Goal: Communication & Community: Answer question/provide support

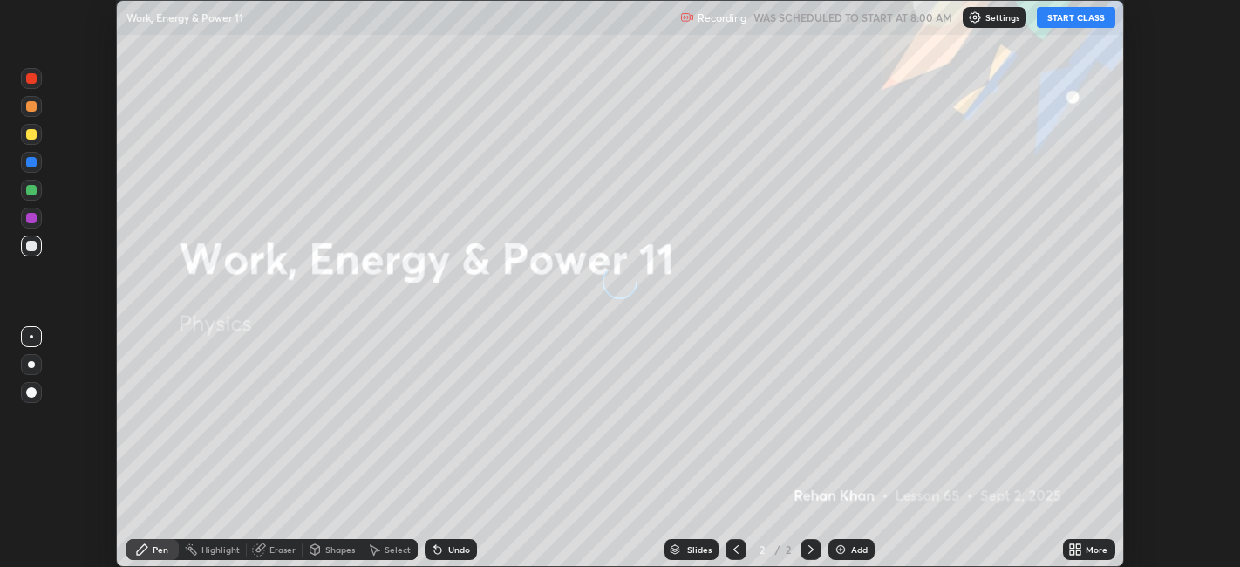
scroll to position [567, 1240]
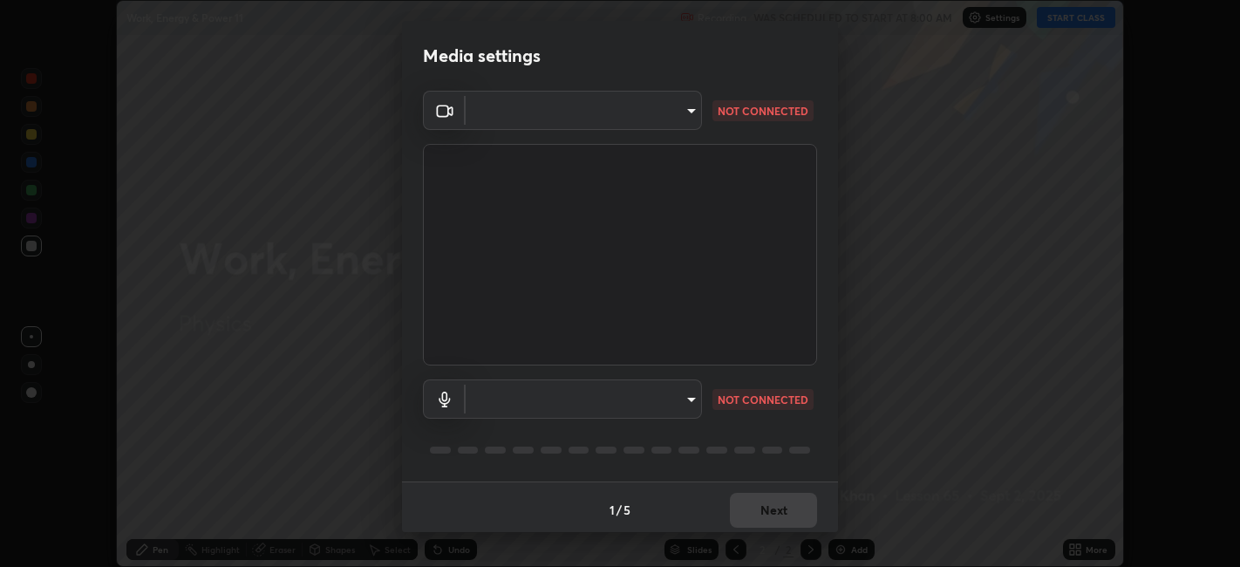
type input "67417adfccfa8b42c30ef4407fe4a6c493a28e79373338af571501226f50bce5"
type input "default"
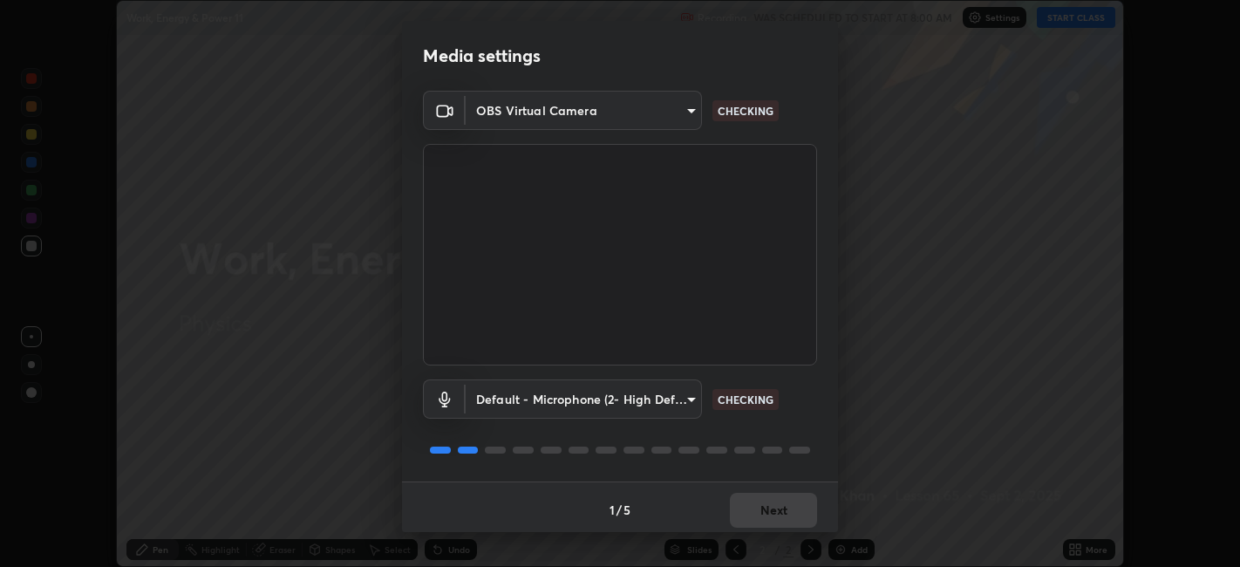
scroll to position [4, 0]
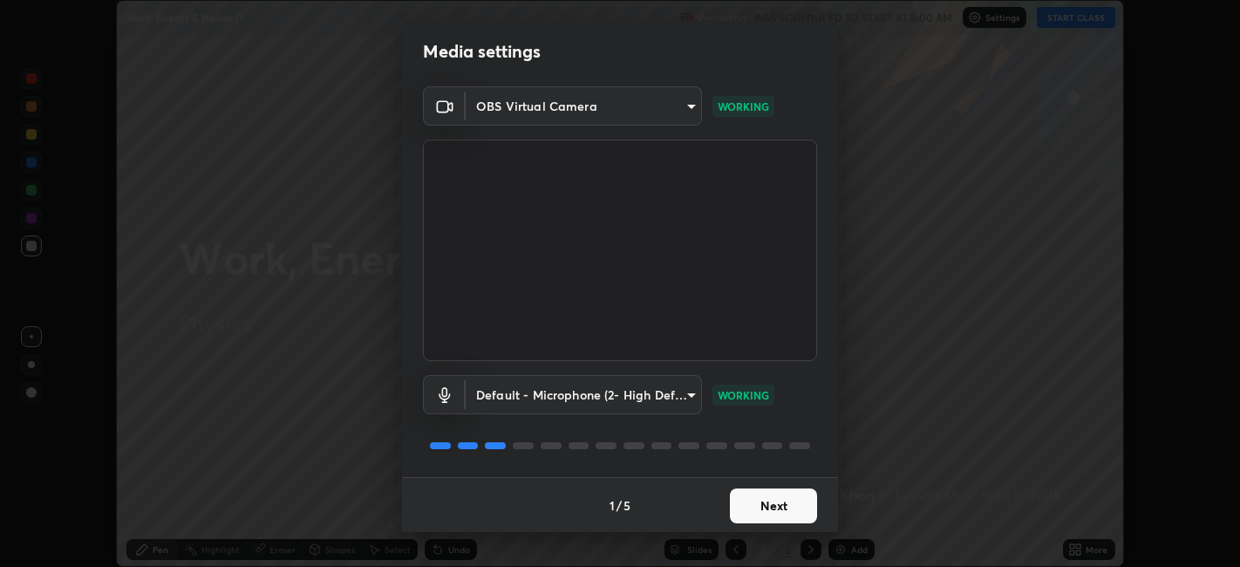
click at [776, 508] on button "Next" at bounding box center [773, 505] width 87 height 35
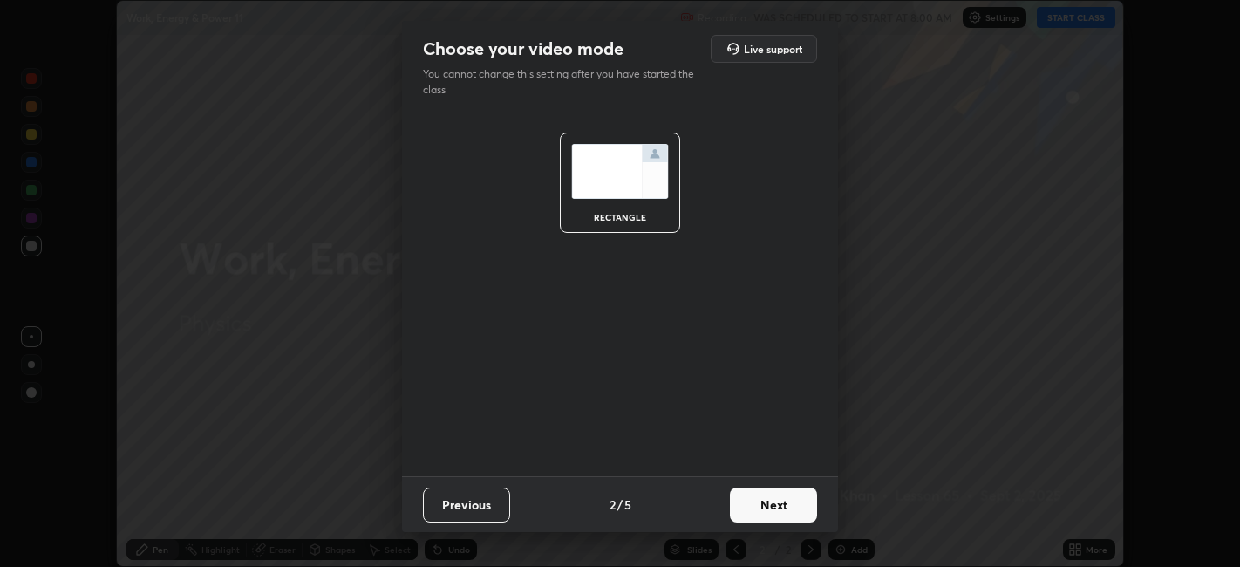
scroll to position [0, 0]
click at [778, 502] on button "Next" at bounding box center [773, 504] width 87 height 35
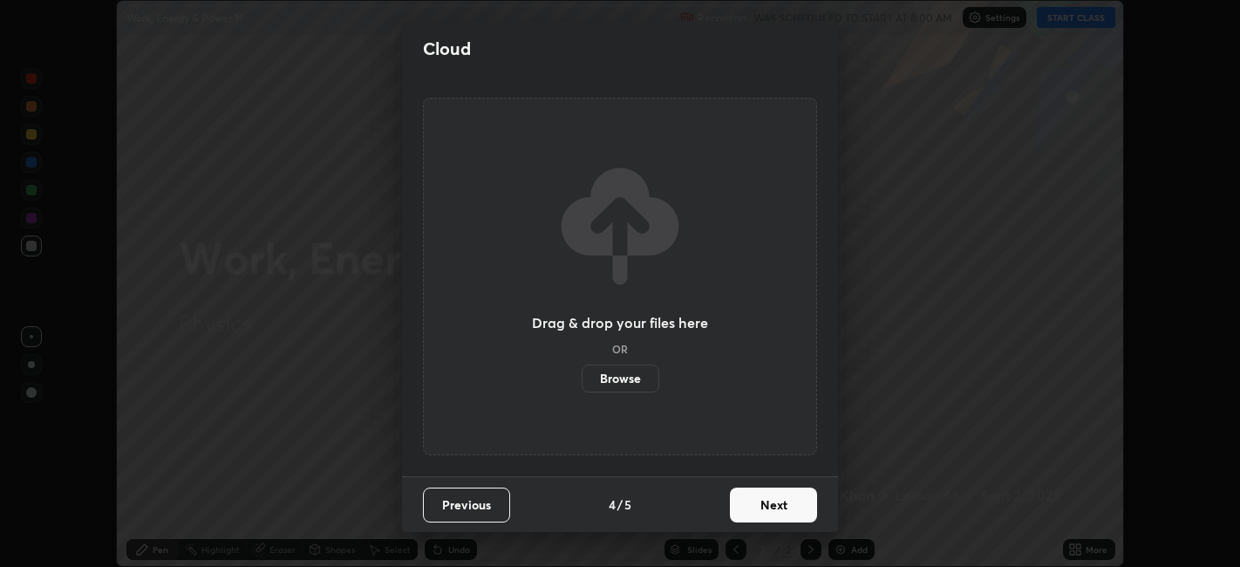
click at [779, 500] on button "Next" at bounding box center [773, 504] width 87 height 35
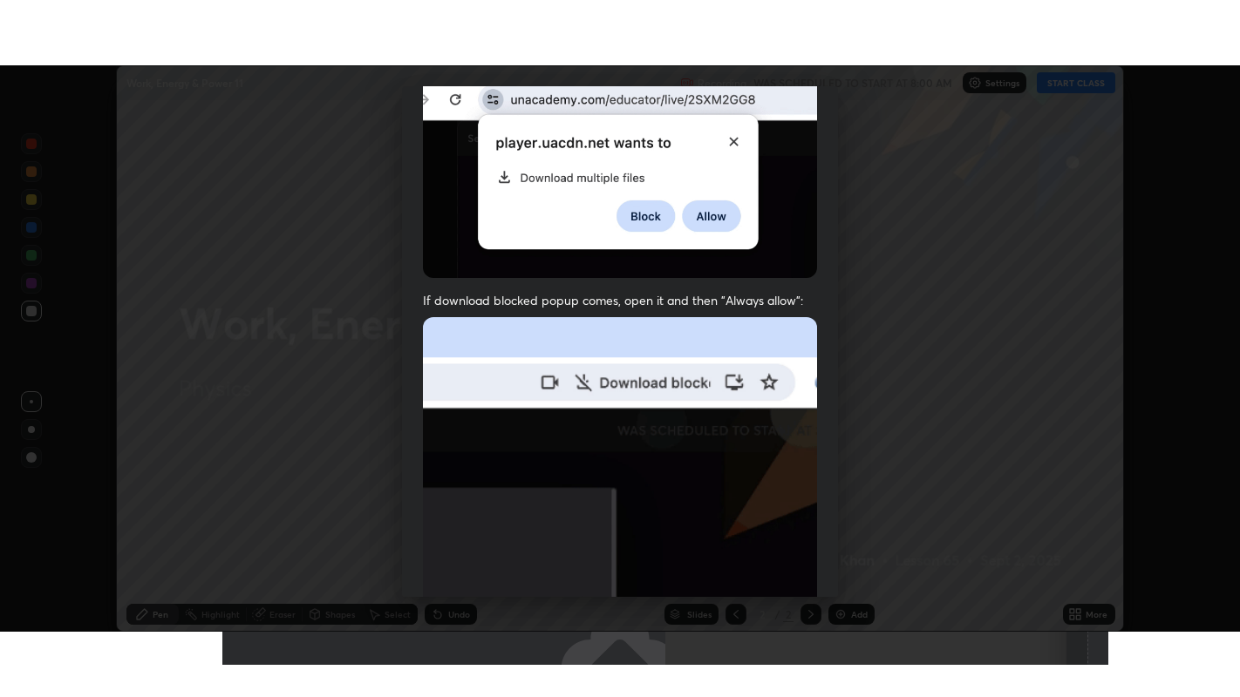
scroll to position [360, 0]
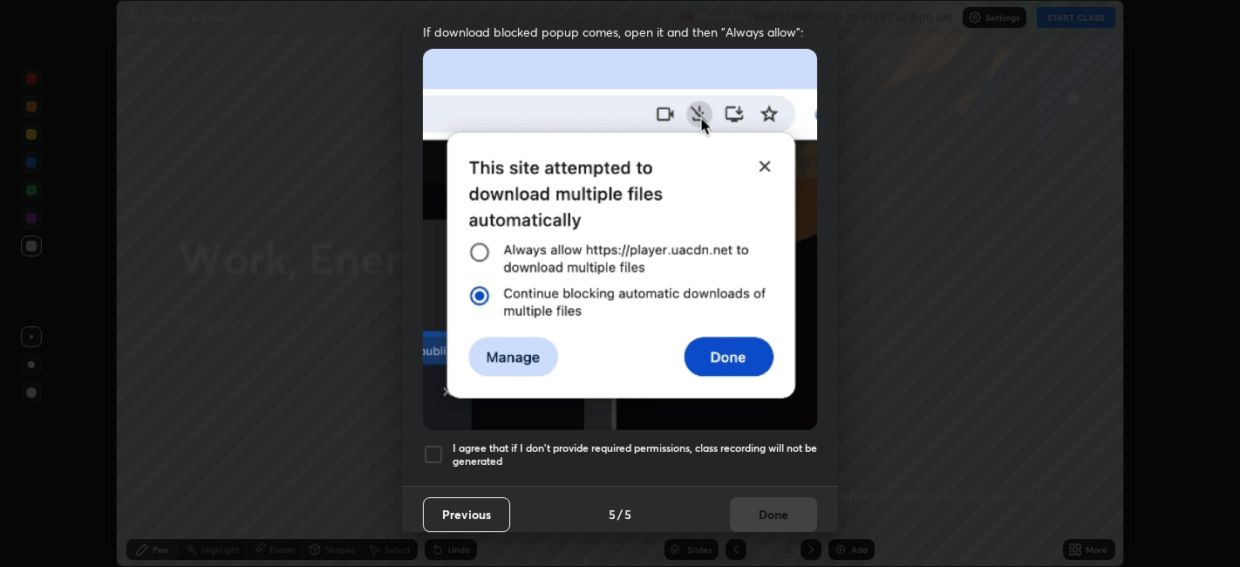
click at [429, 445] on div at bounding box center [433, 454] width 21 height 21
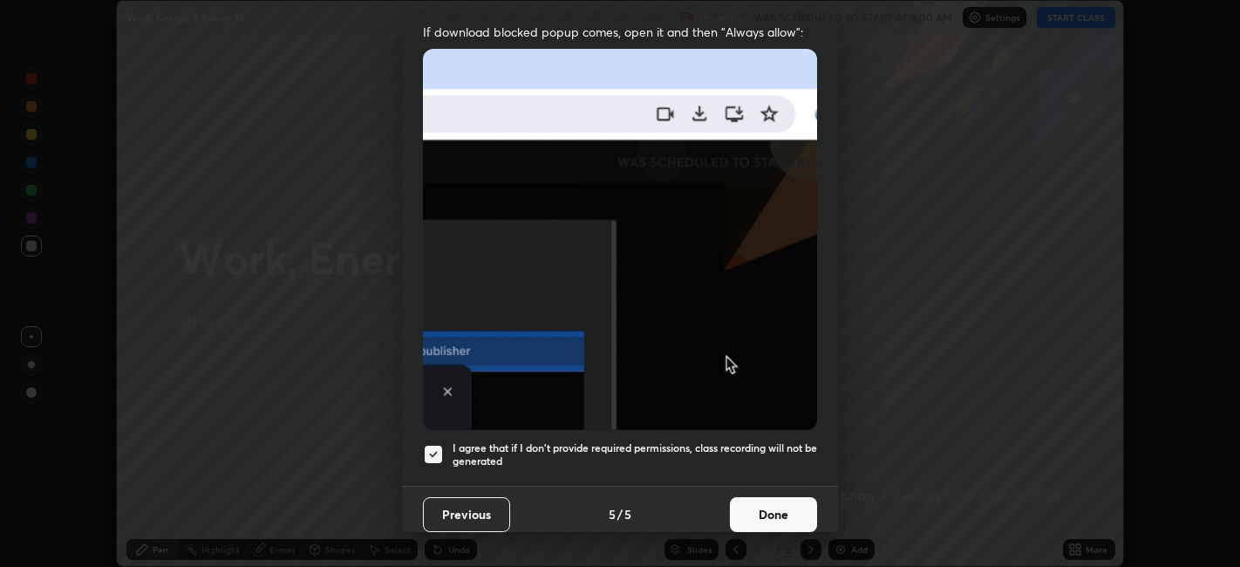
click at [769, 500] on button "Done" at bounding box center [773, 514] width 87 height 35
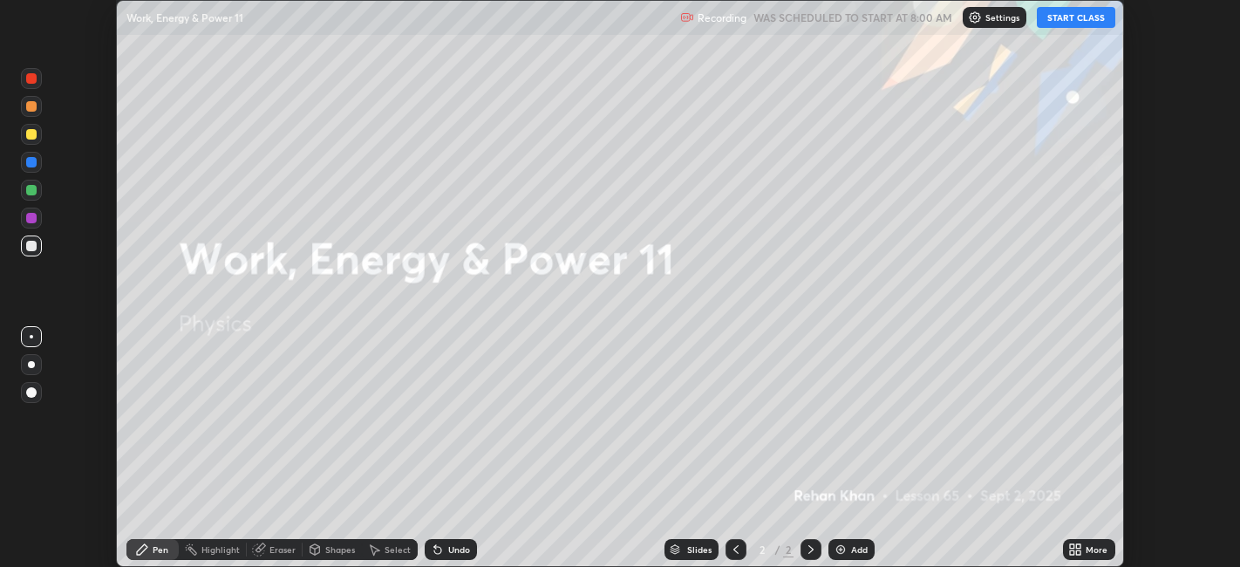
click at [1075, 17] on button "START CLASS" at bounding box center [1076, 17] width 78 height 21
click at [1088, 552] on div "More" at bounding box center [1096, 549] width 22 height 9
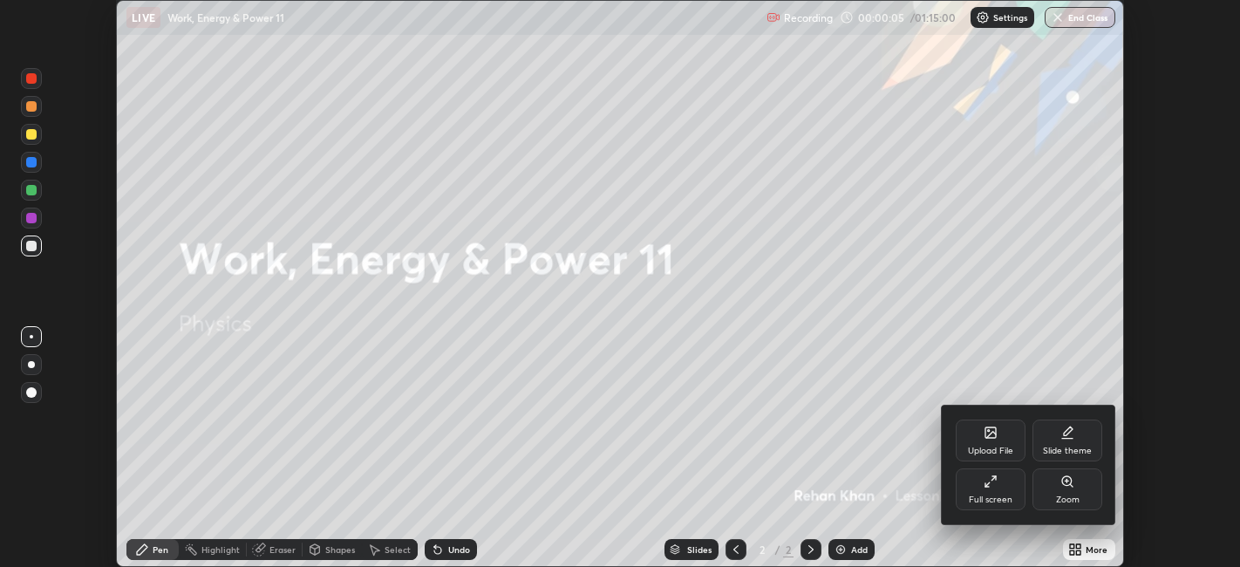
click at [1004, 495] on div "Full screen" at bounding box center [991, 499] width 44 height 9
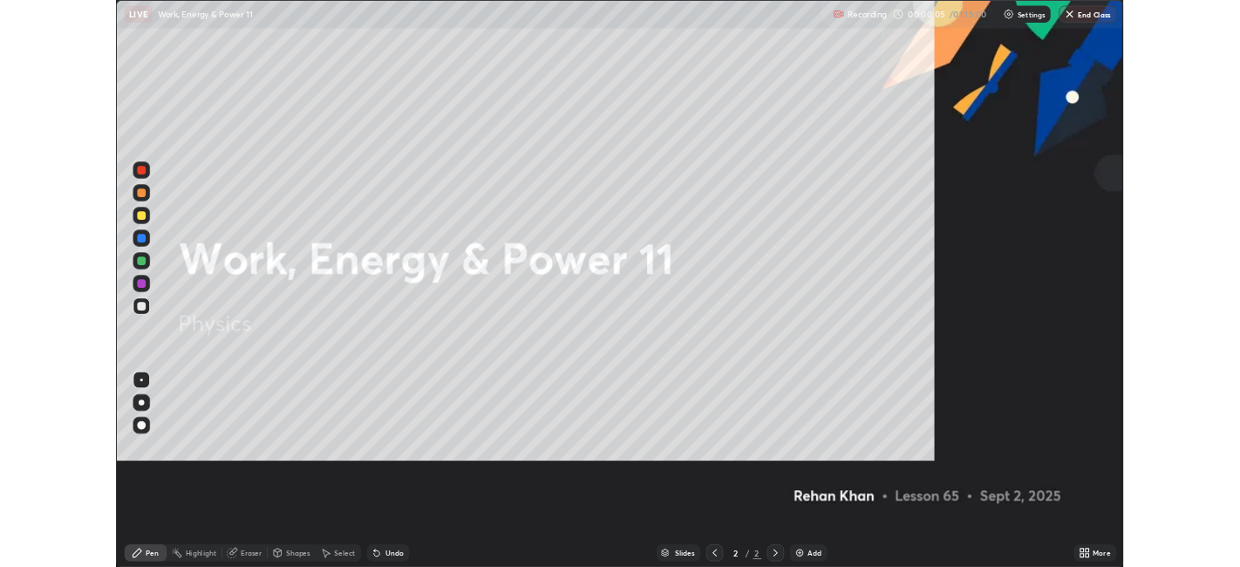
scroll to position [697, 1240]
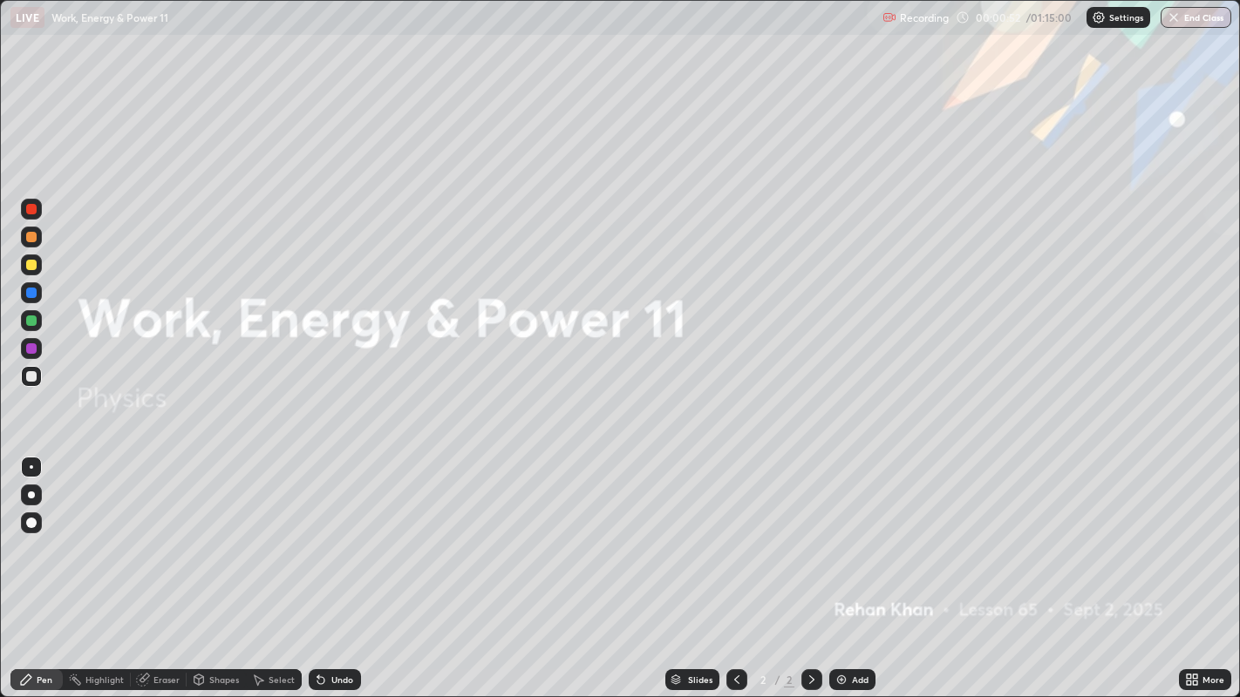
click at [853, 566] on div "Add" at bounding box center [860, 680] width 17 height 9
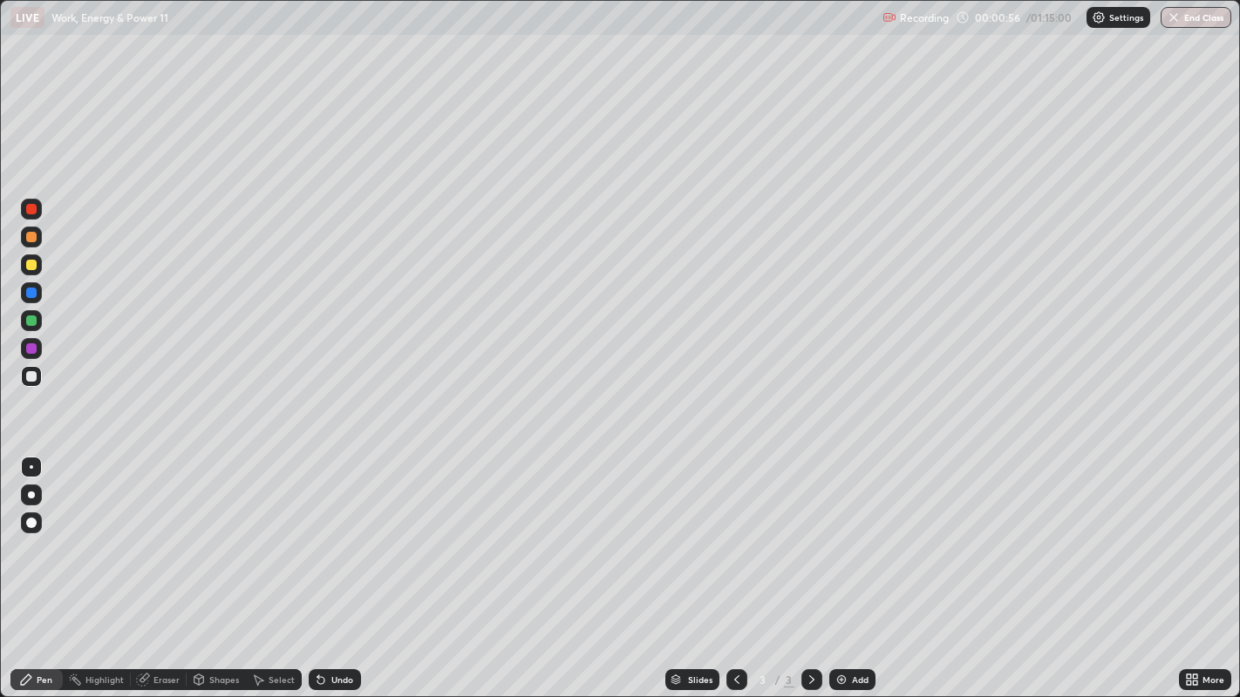
click at [30, 496] on div at bounding box center [31, 495] width 7 height 7
click at [39, 384] on div at bounding box center [31, 376] width 21 height 21
click at [34, 377] on div at bounding box center [31, 376] width 10 height 10
click at [32, 267] on div at bounding box center [31, 265] width 10 height 10
click at [31, 377] on div at bounding box center [31, 376] width 10 height 10
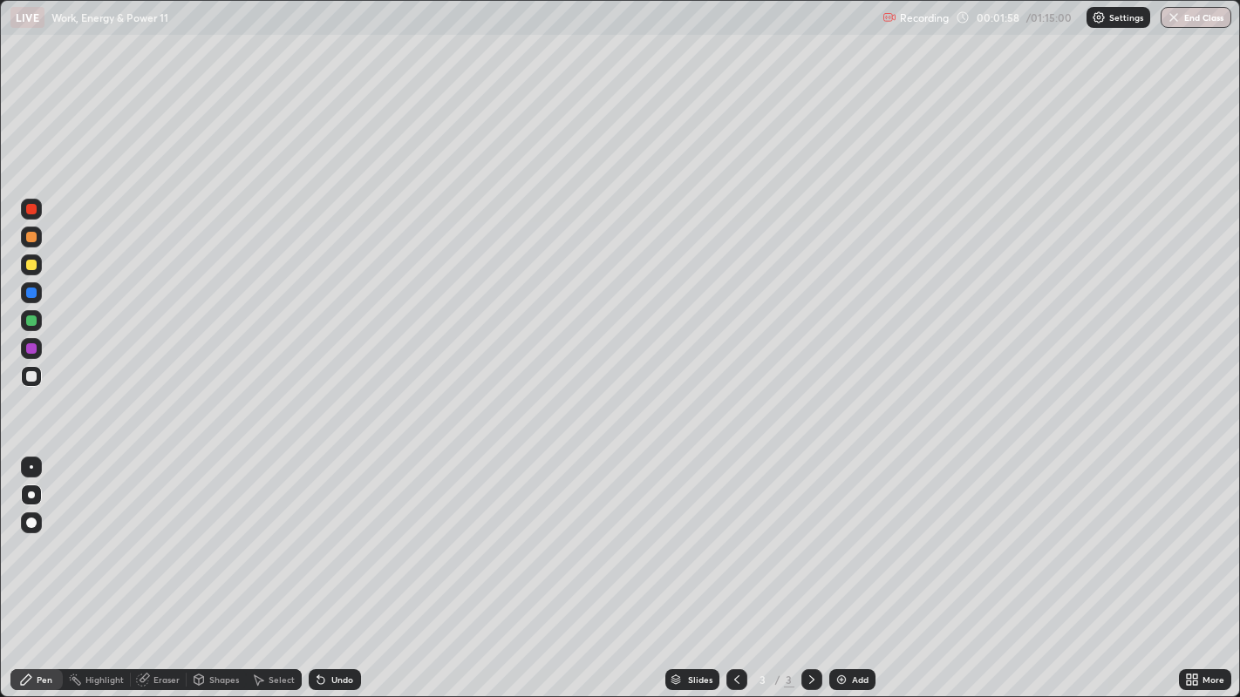
click at [219, 566] on div "Shapes" at bounding box center [224, 680] width 30 height 9
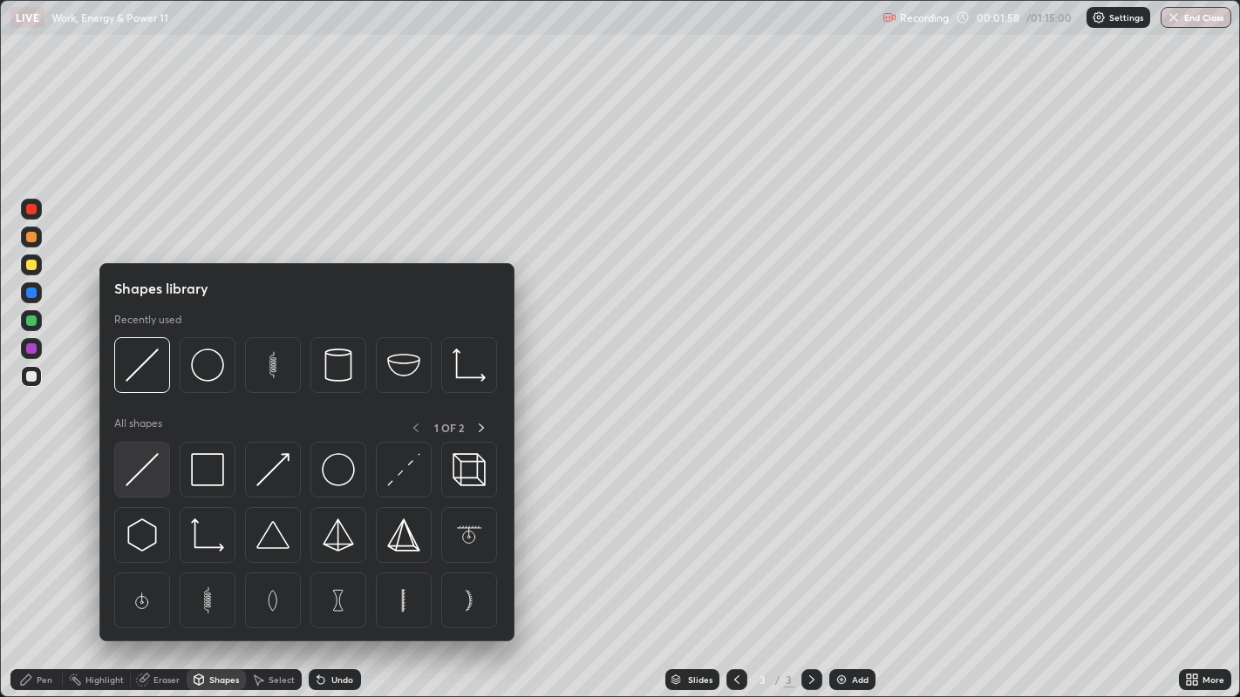
click at [145, 469] on img at bounding box center [142, 469] width 33 height 33
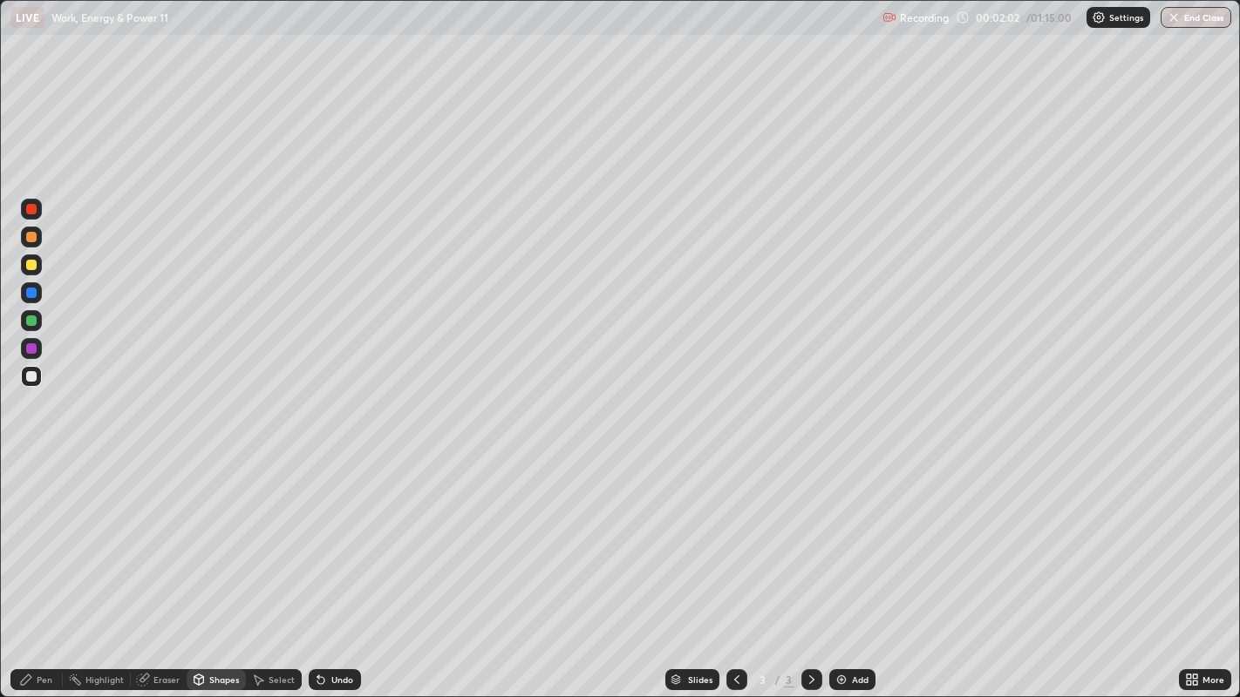
click at [32, 269] on div at bounding box center [31, 265] width 10 height 10
click at [37, 566] on div "Pen" at bounding box center [36, 680] width 52 height 21
click at [30, 376] on div at bounding box center [31, 376] width 10 height 10
click at [211, 566] on div "Shapes" at bounding box center [224, 680] width 30 height 9
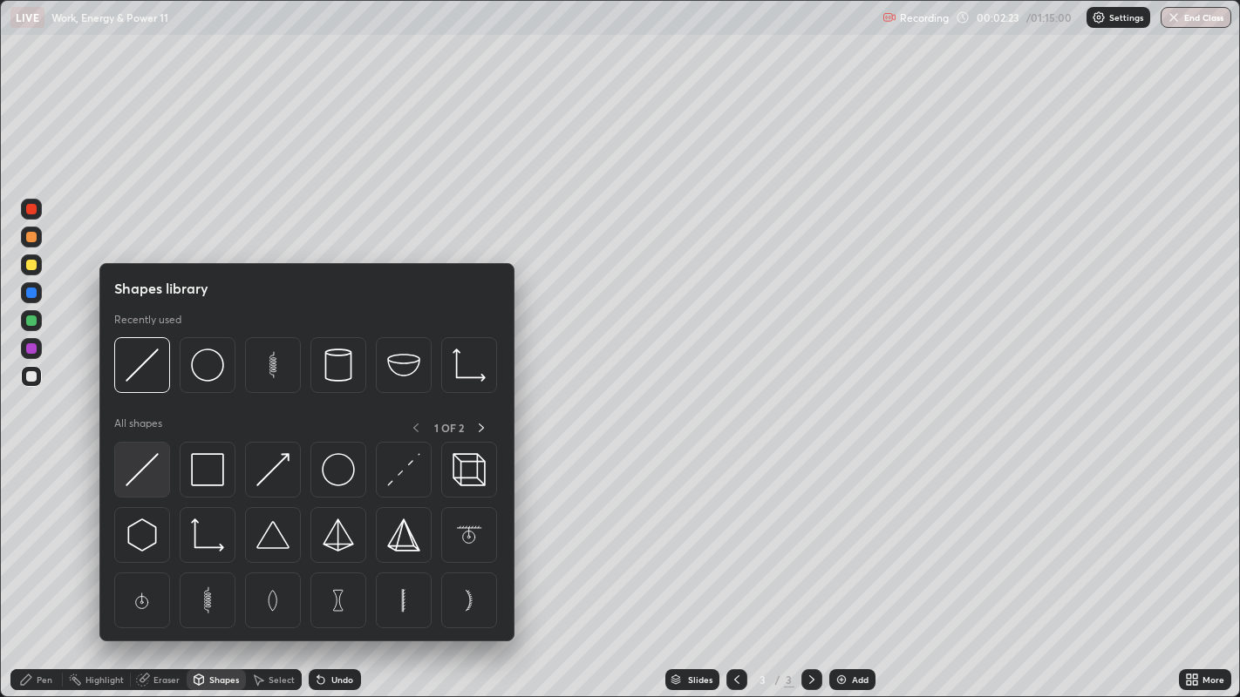
click at [140, 479] on img at bounding box center [142, 469] width 33 height 33
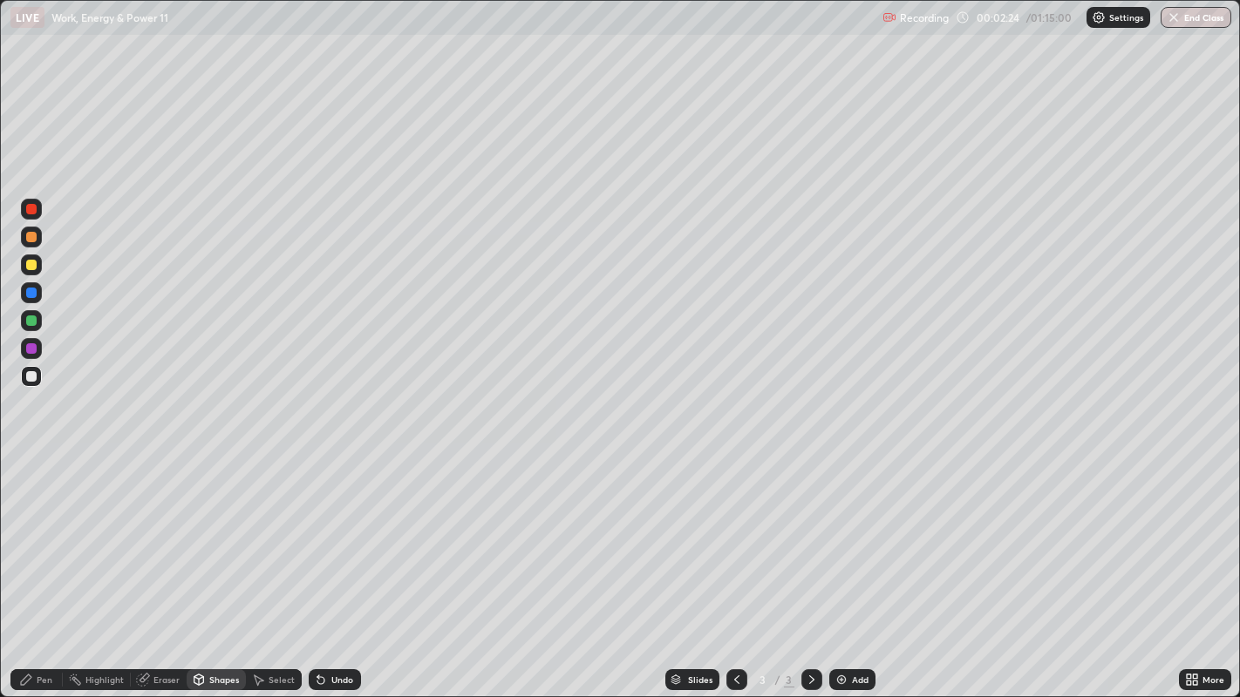
click at [32, 268] on div at bounding box center [31, 265] width 10 height 10
click at [44, 566] on div "Pen" at bounding box center [45, 680] width 16 height 9
click at [29, 241] on div at bounding box center [31, 237] width 10 height 10
click at [28, 381] on div at bounding box center [31, 376] width 10 height 10
click at [157, 566] on div "Eraser" at bounding box center [166, 680] width 26 height 9
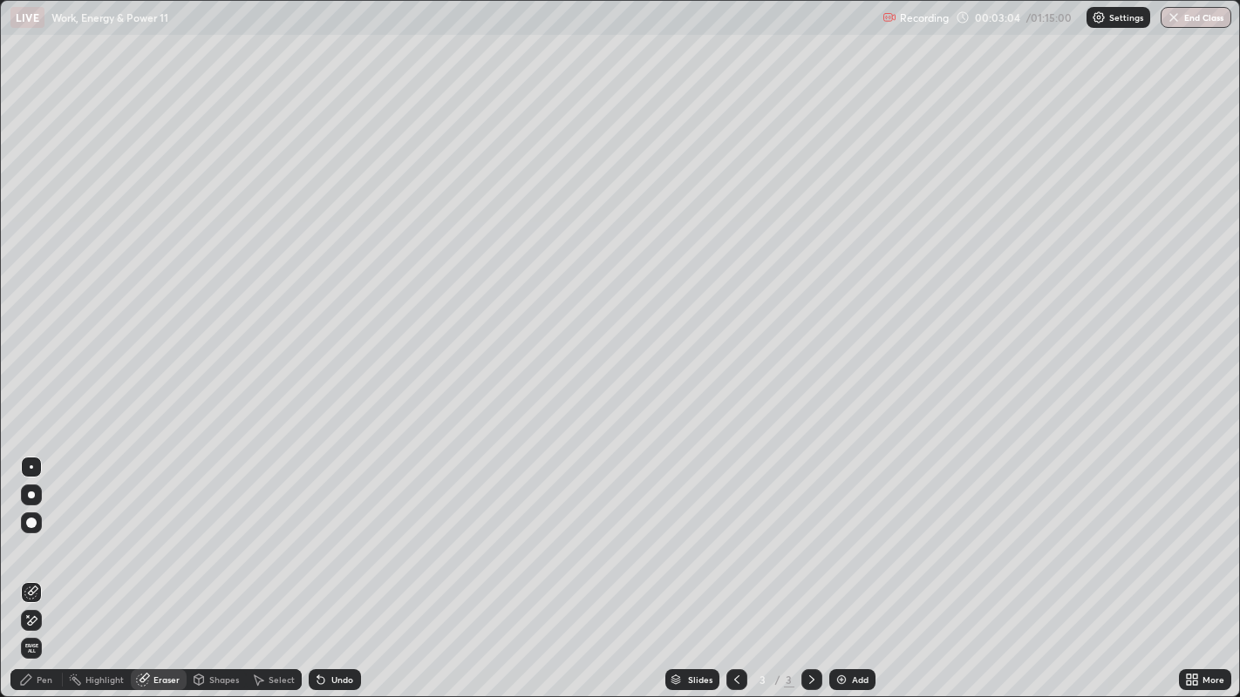
click at [38, 566] on div "Pen" at bounding box center [45, 680] width 16 height 9
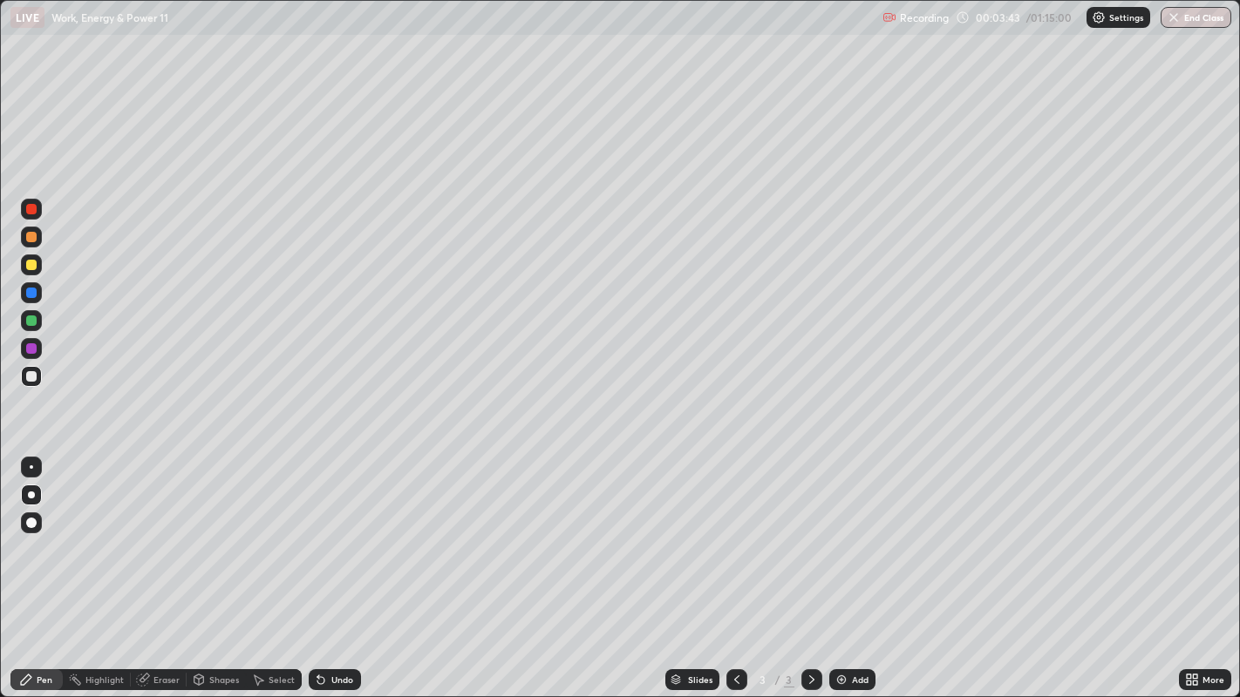
click at [31, 467] on div at bounding box center [31, 467] width 3 height 3
click at [160, 566] on div "Eraser" at bounding box center [166, 680] width 26 height 9
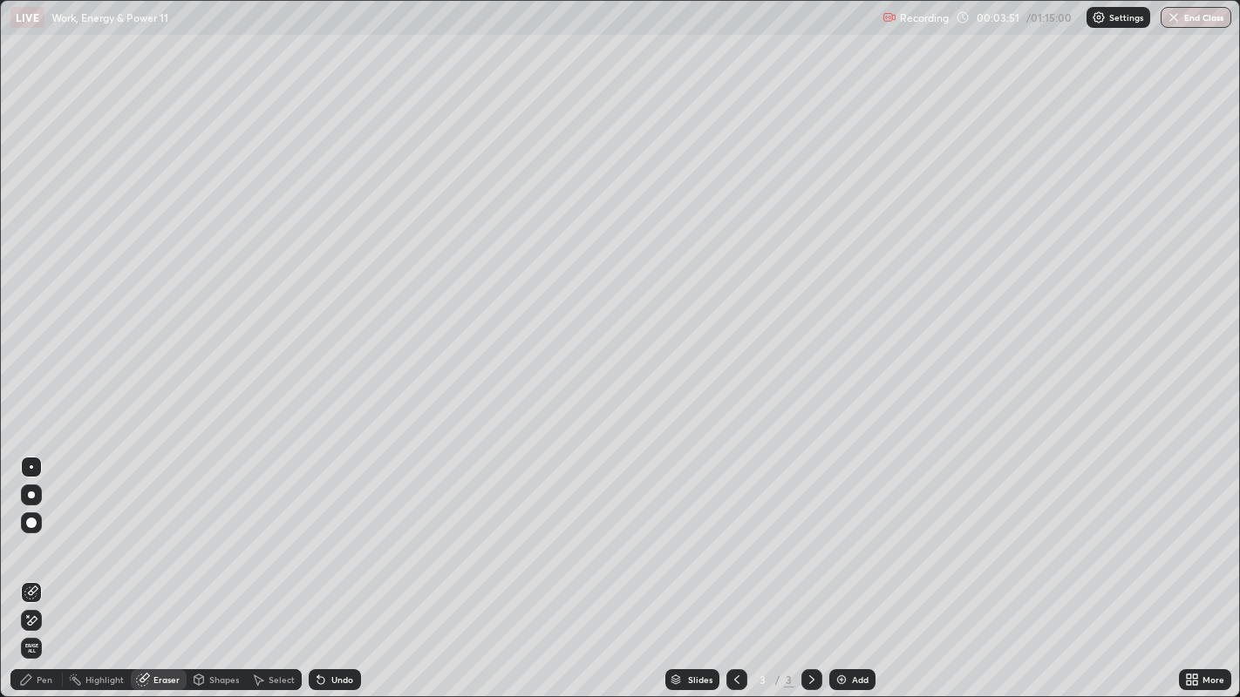
click at [40, 566] on div "Pen" at bounding box center [45, 680] width 16 height 9
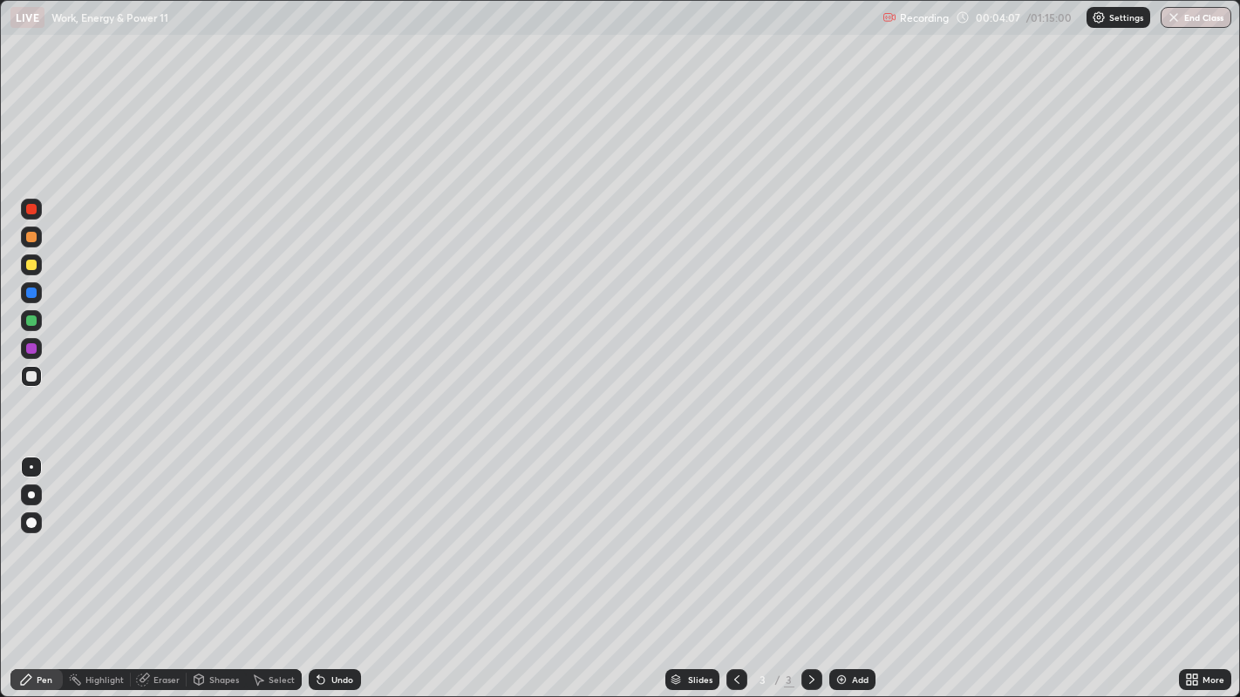
click at [29, 381] on div at bounding box center [31, 376] width 10 height 10
click at [34, 294] on div at bounding box center [31, 293] width 10 height 10
click at [31, 386] on div at bounding box center [31, 376] width 21 height 21
click at [31, 268] on div at bounding box center [31, 265] width 10 height 10
click at [28, 376] on div at bounding box center [31, 376] width 10 height 10
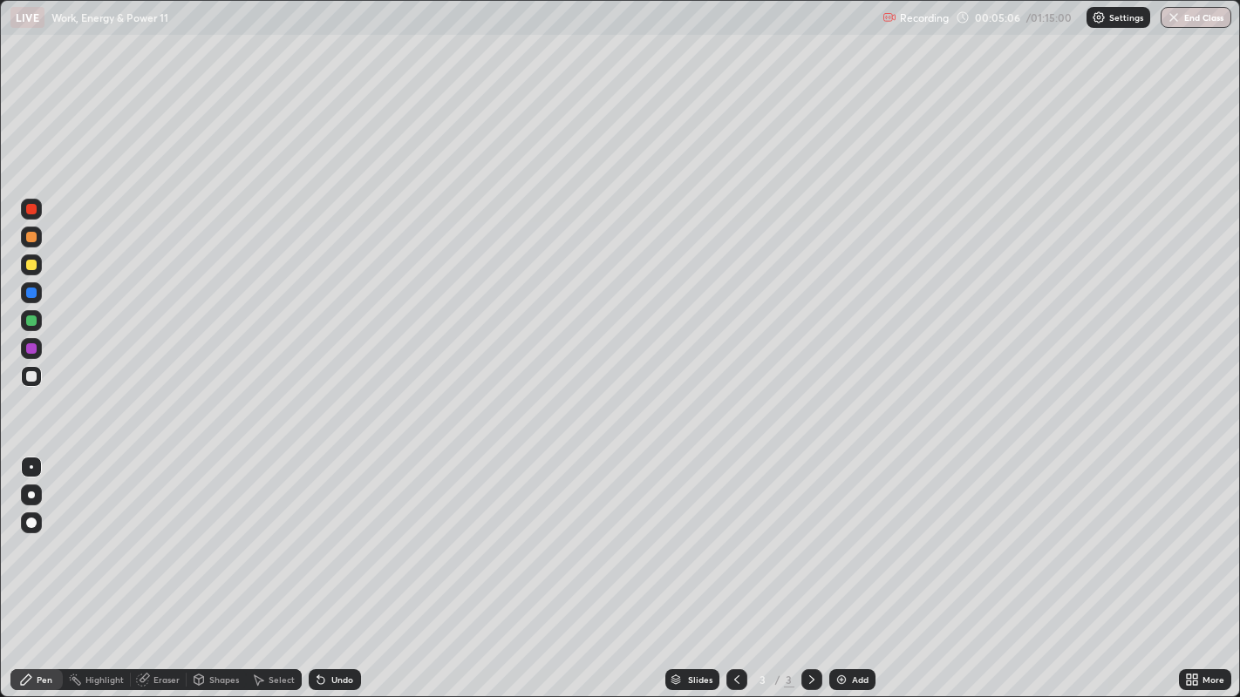
click at [31, 494] on div at bounding box center [31, 495] width 7 height 7
click at [33, 267] on div at bounding box center [31, 265] width 10 height 10
click at [26, 378] on div at bounding box center [31, 376] width 10 height 10
click at [31, 238] on div at bounding box center [31, 237] width 10 height 10
click at [33, 379] on div at bounding box center [31, 376] width 10 height 10
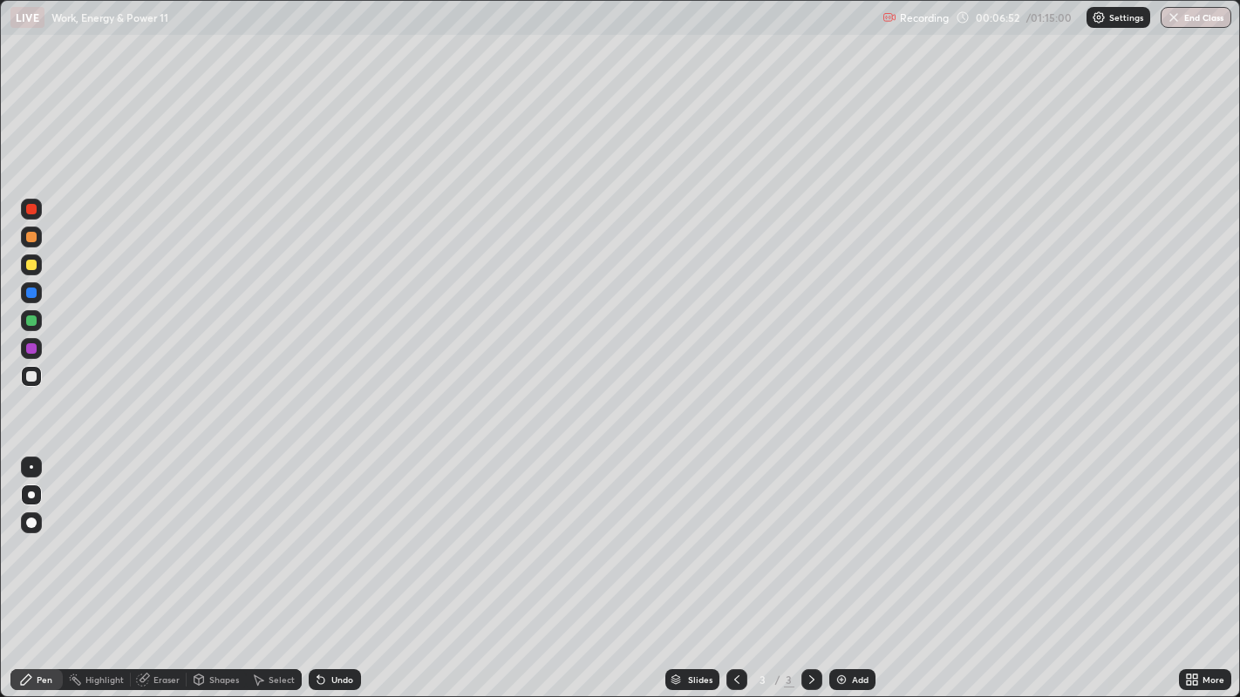
click at [27, 269] on div at bounding box center [31, 265] width 10 height 10
click at [31, 377] on div at bounding box center [31, 376] width 10 height 10
click at [155, 566] on div "Eraser" at bounding box center [166, 680] width 26 height 9
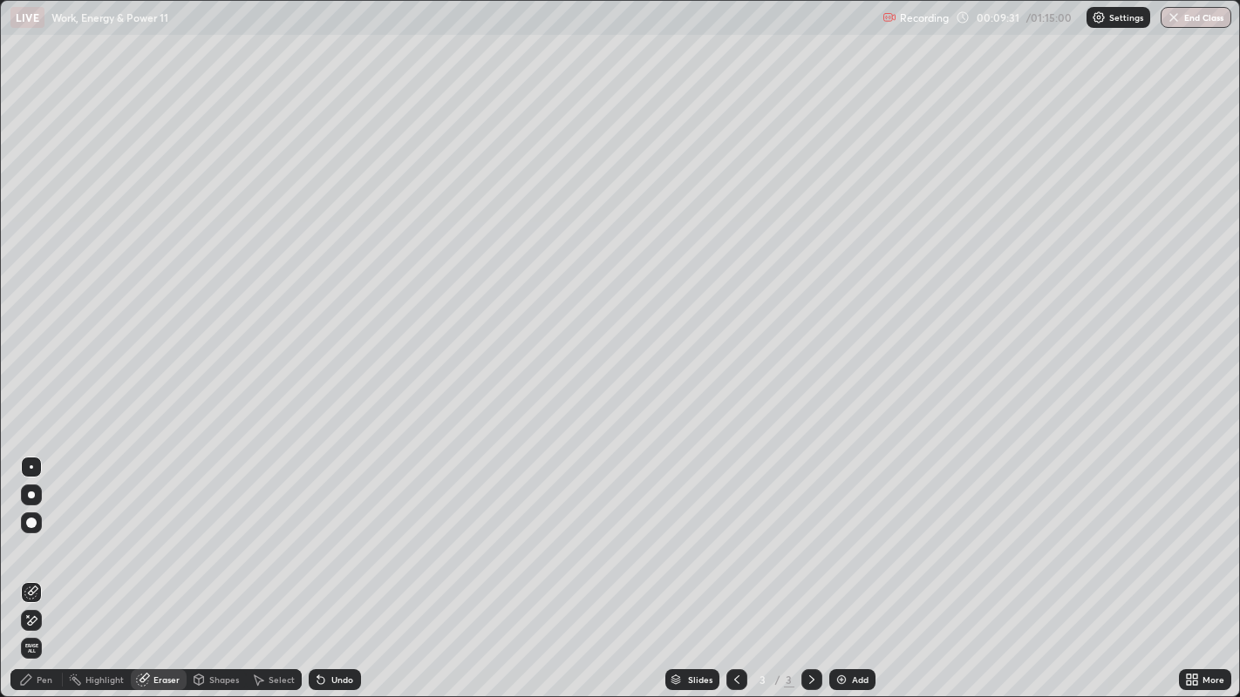
click at [38, 566] on div "Pen" at bounding box center [36, 680] width 52 height 21
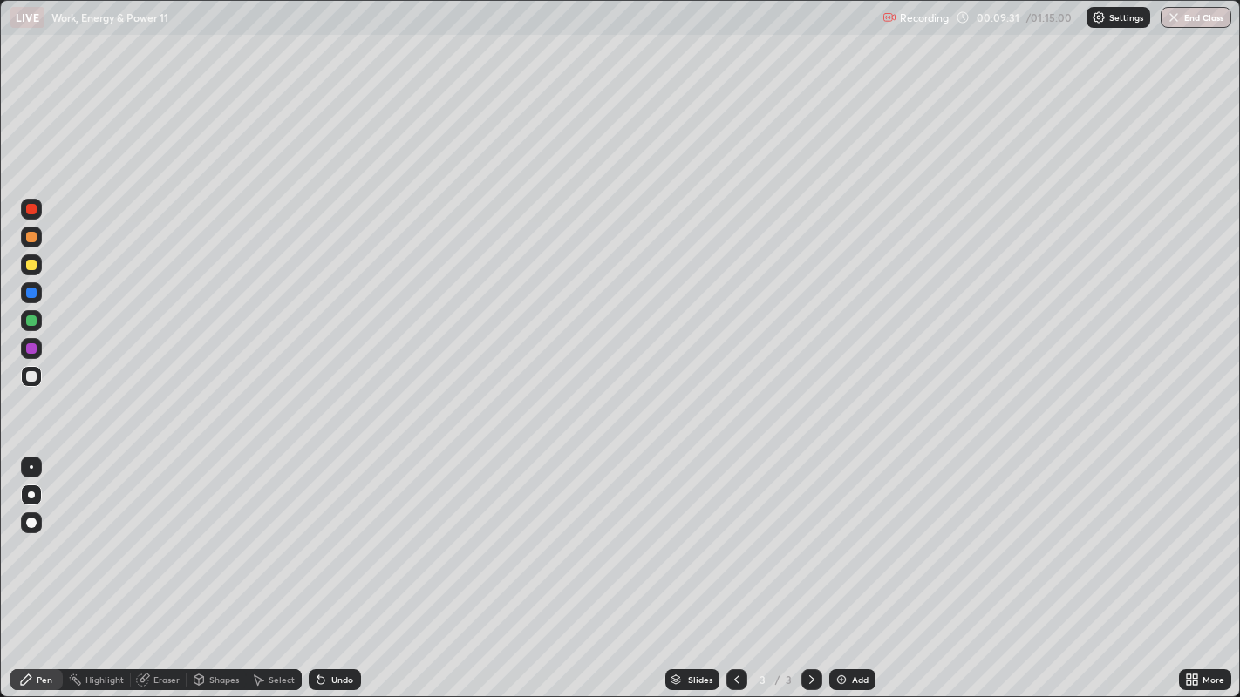
click at [31, 379] on div at bounding box center [31, 376] width 10 height 10
click at [157, 566] on div "Eraser" at bounding box center [166, 680] width 26 height 9
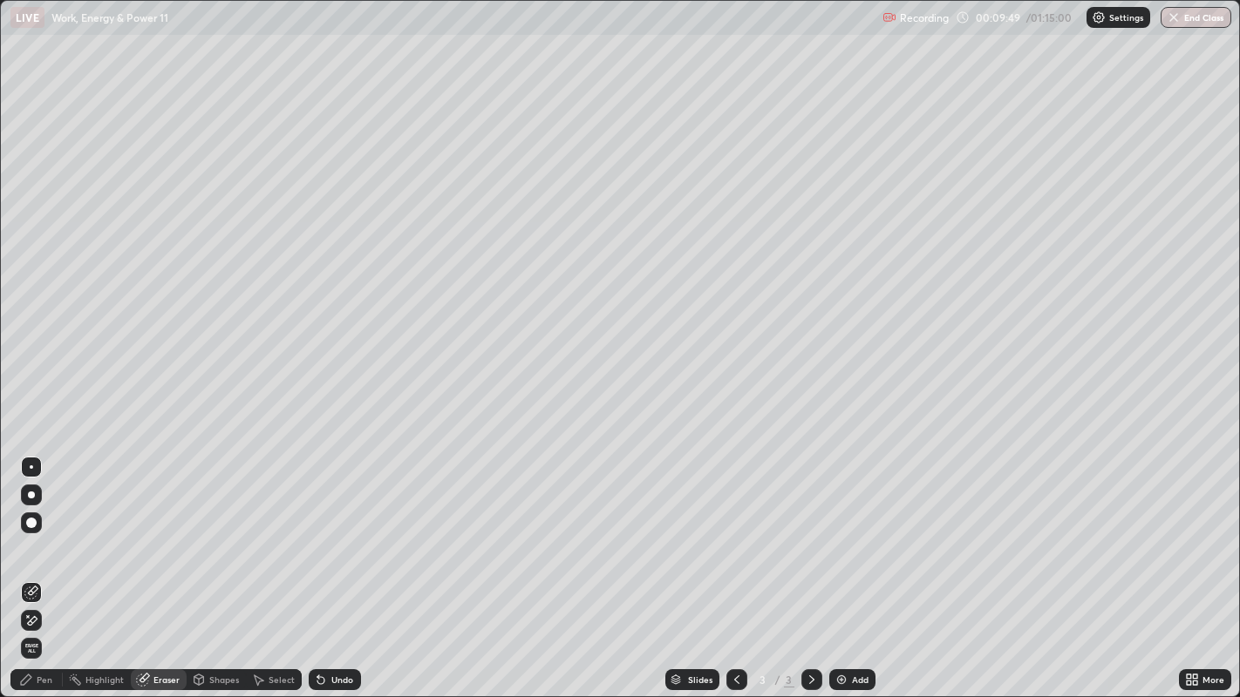
click at [214, 566] on div "Shapes" at bounding box center [224, 680] width 30 height 9
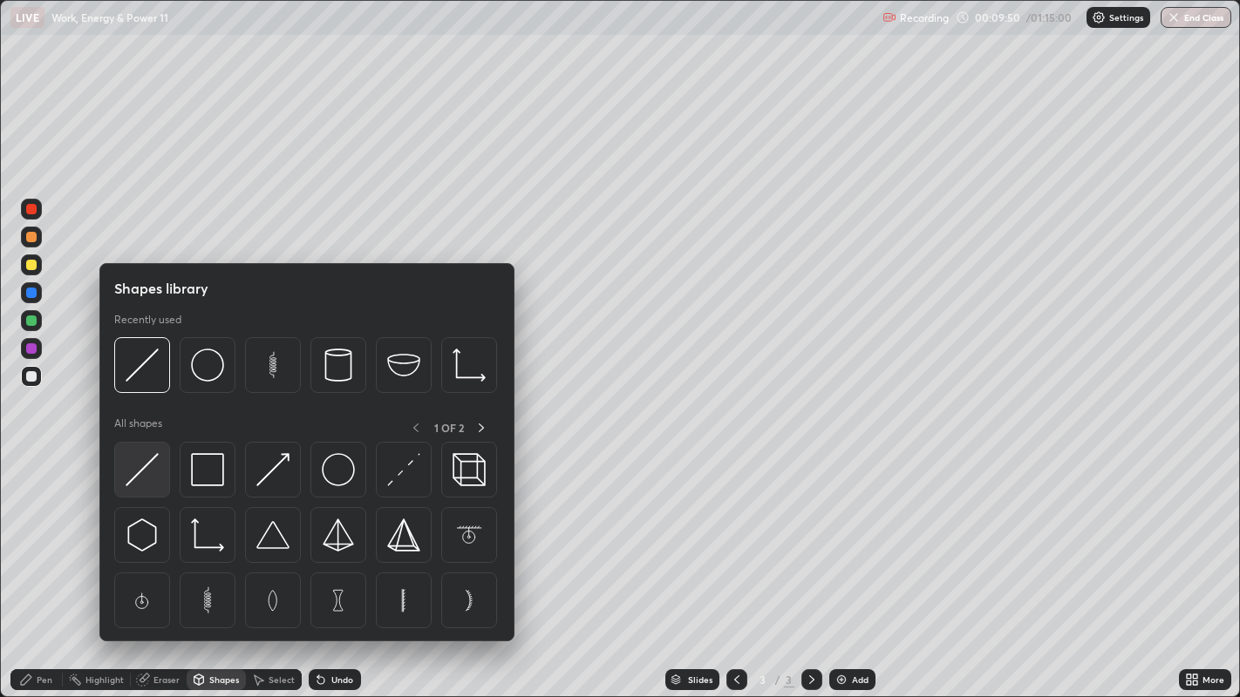
click at [150, 475] on img at bounding box center [142, 469] width 33 height 33
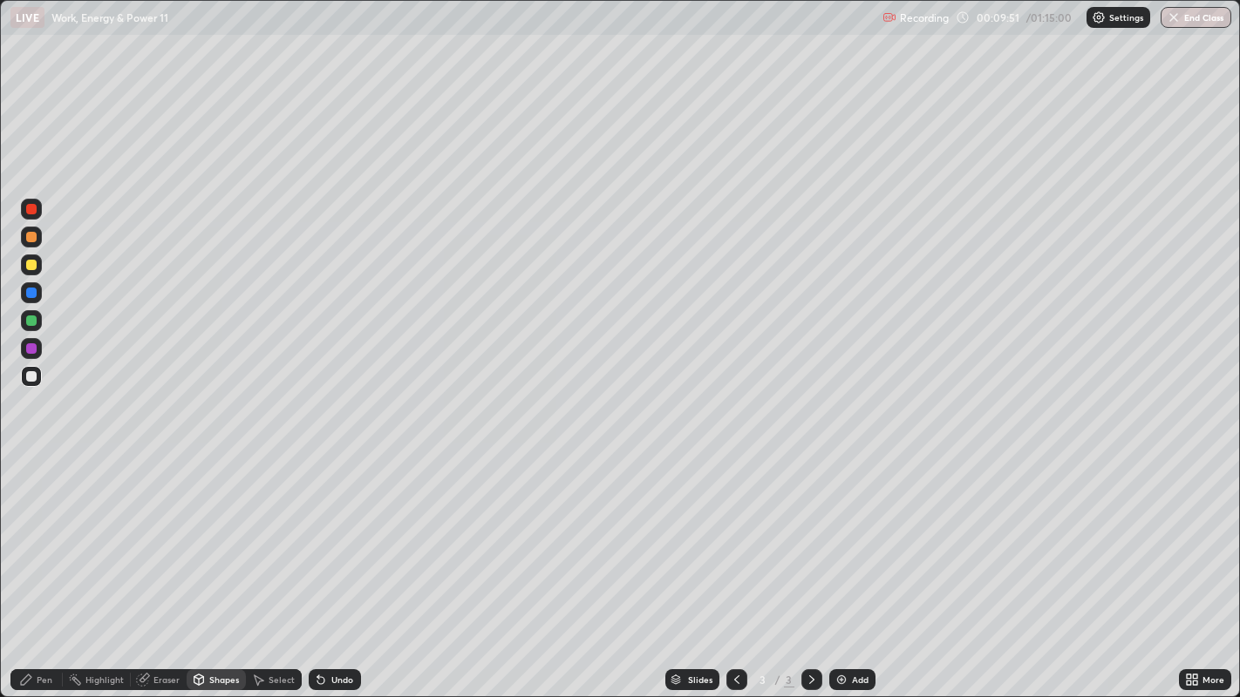
click at [28, 267] on div at bounding box center [31, 265] width 10 height 10
click at [27, 211] on div at bounding box center [31, 209] width 10 height 10
click at [30, 566] on div "Pen" at bounding box center [36, 680] width 52 height 21
click at [31, 466] on div at bounding box center [31, 467] width 3 height 3
click at [853, 566] on div "Add" at bounding box center [860, 680] width 17 height 9
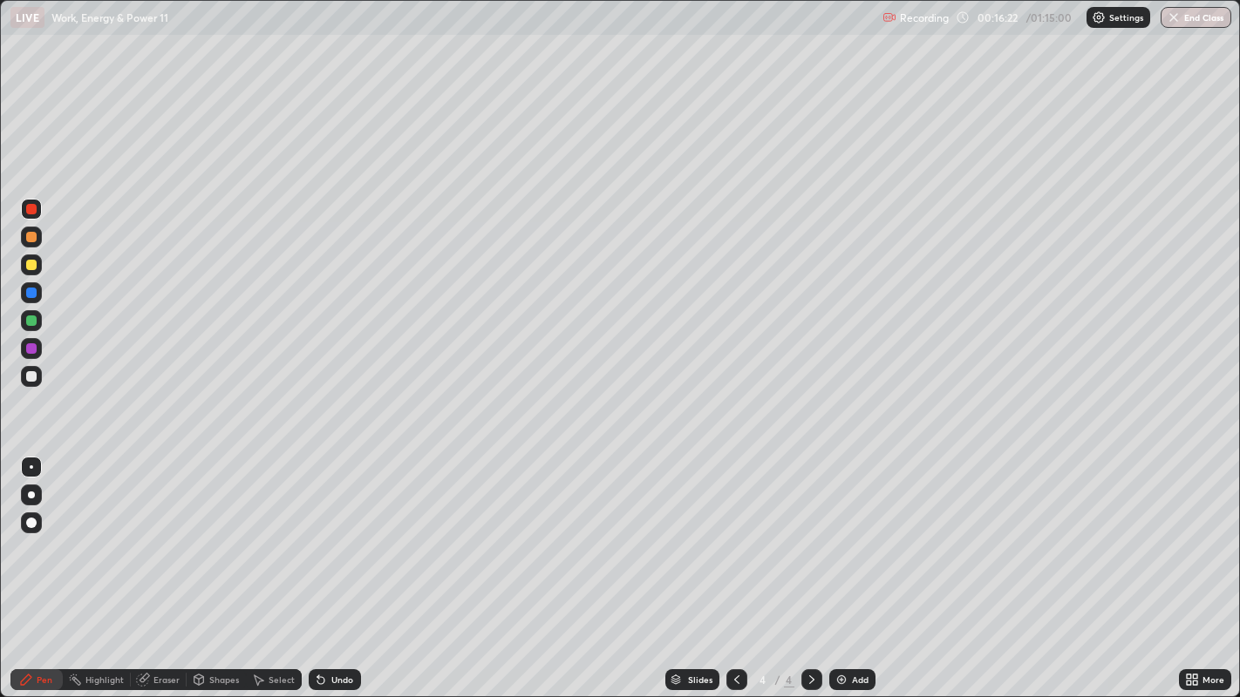
click at [41, 377] on div at bounding box center [31, 376] width 21 height 21
click at [31, 494] on div at bounding box center [31, 495] width 7 height 7
click at [30, 267] on div at bounding box center [31, 265] width 10 height 10
click at [32, 375] on div at bounding box center [31, 376] width 10 height 10
click at [31, 267] on div at bounding box center [31, 265] width 10 height 10
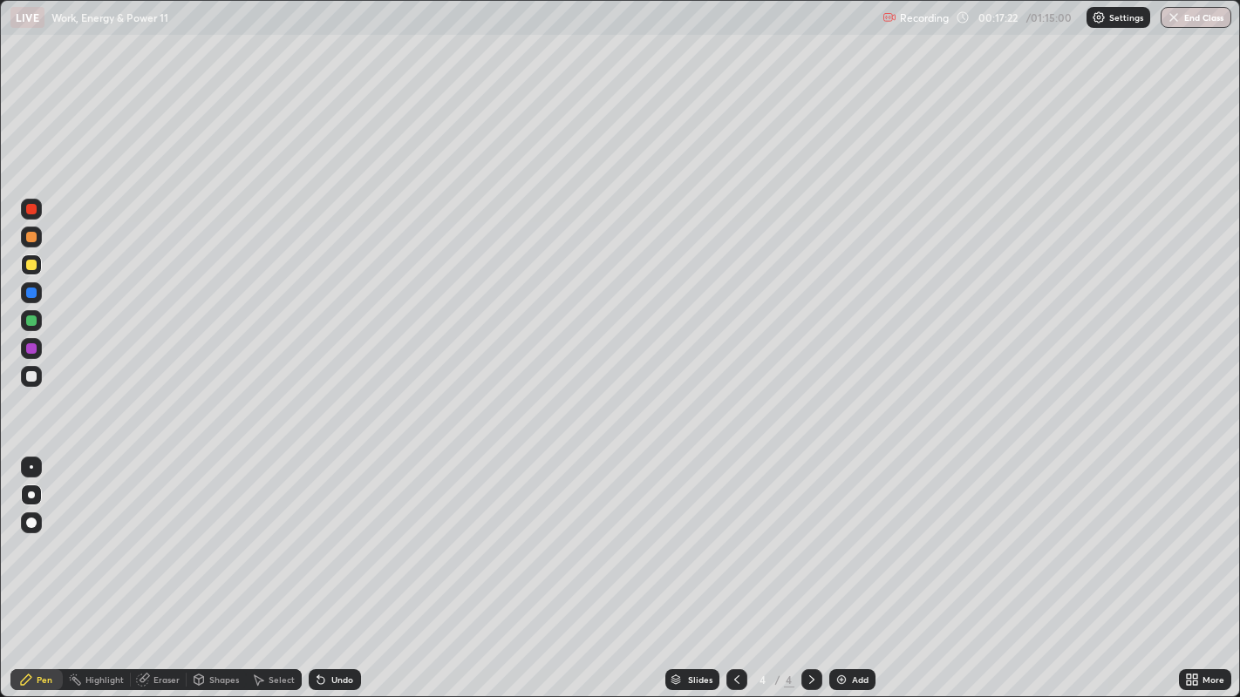
click at [157, 566] on div "Eraser" at bounding box center [166, 680] width 26 height 9
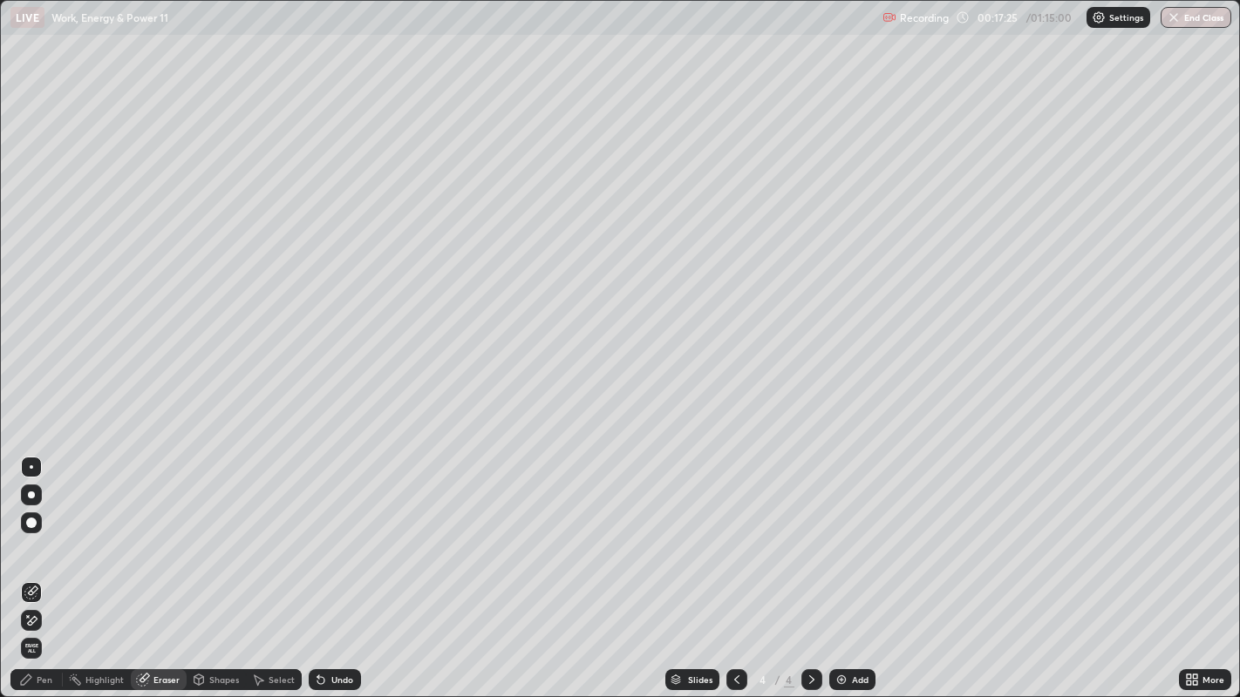
click at [40, 566] on div "Pen" at bounding box center [36, 680] width 52 height 21
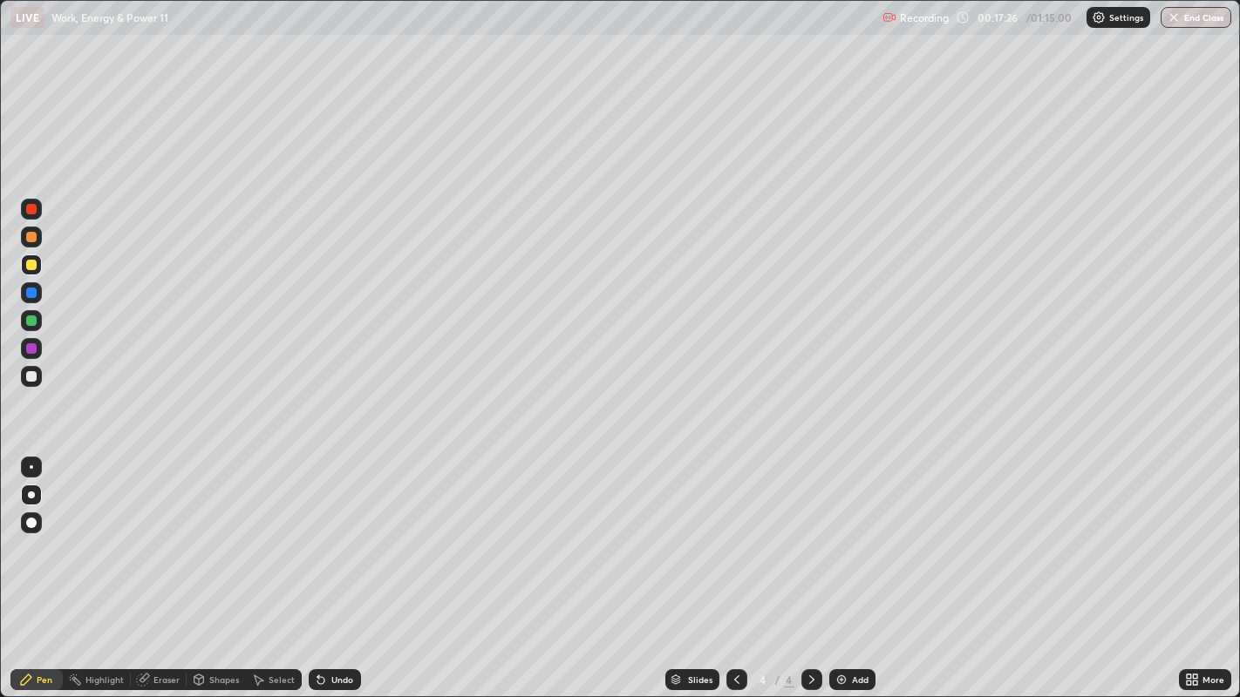
click at [31, 377] on div at bounding box center [31, 376] width 10 height 10
click at [28, 292] on div at bounding box center [31, 293] width 10 height 10
click at [31, 377] on div at bounding box center [31, 376] width 10 height 10
click at [22, 291] on div at bounding box center [31, 292] width 21 height 21
click at [33, 239] on div at bounding box center [31, 237] width 10 height 10
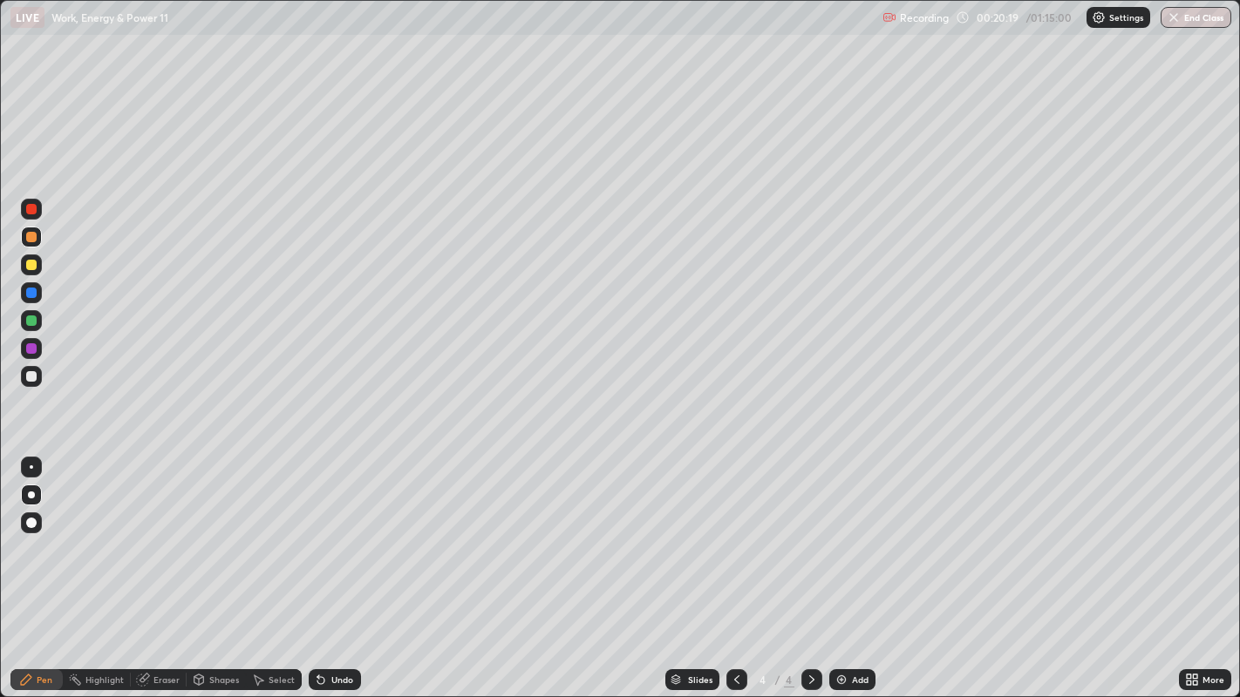
click at [32, 268] on div at bounding box center [31, 265] width 10 height 10
click at [36, 321] on div at bounding box center [31, 321] width 10 height 10
click at [32, 324] on div at bounding box center [31, 321] width 10 height 10
click at [35, 381] on div at bounding box center [31, 376] width 10 height 10
click at [323, 566] on icon at bounding box center [321, 680] width 14 height 14
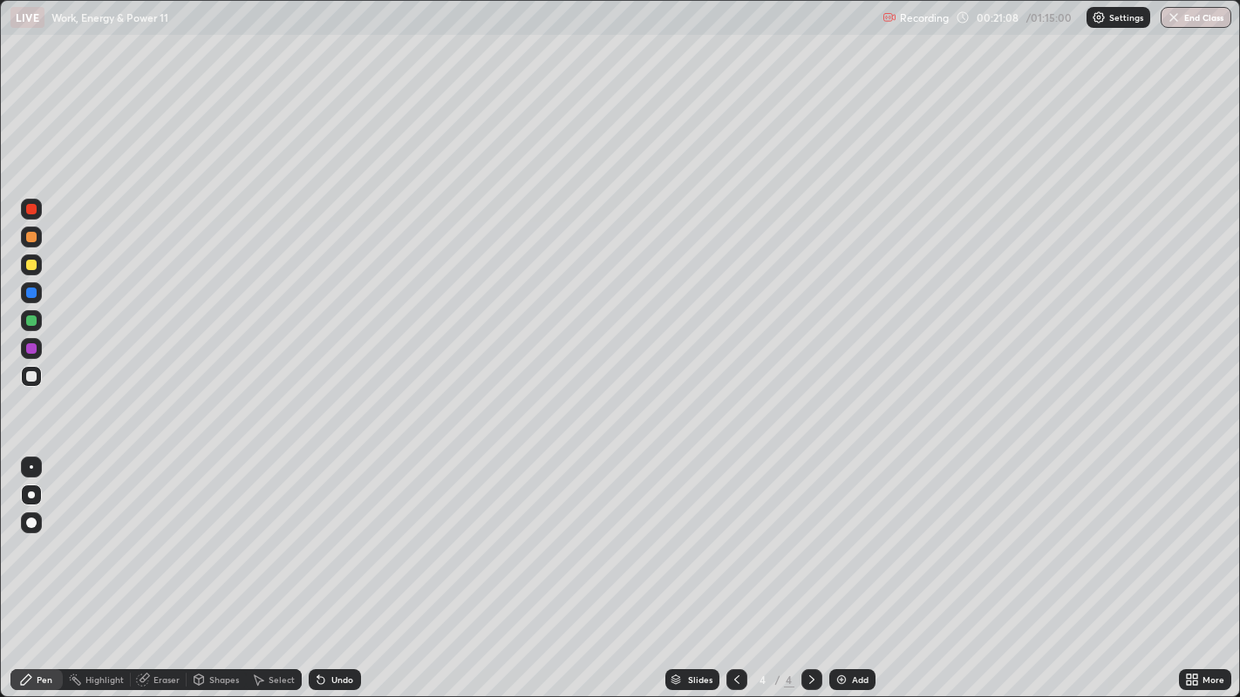
click at [323, 566] on icon at bounding box center [320, 680] width 7 height 7
click at [318, 566] on icon at bounding box center [320, 680] width 7 height 7
click at [35, 321] on div at bounding box center [31, 321] width 10 height 10
click at [32, 209] on div at bounding box center [31, 209] width 10 height 10
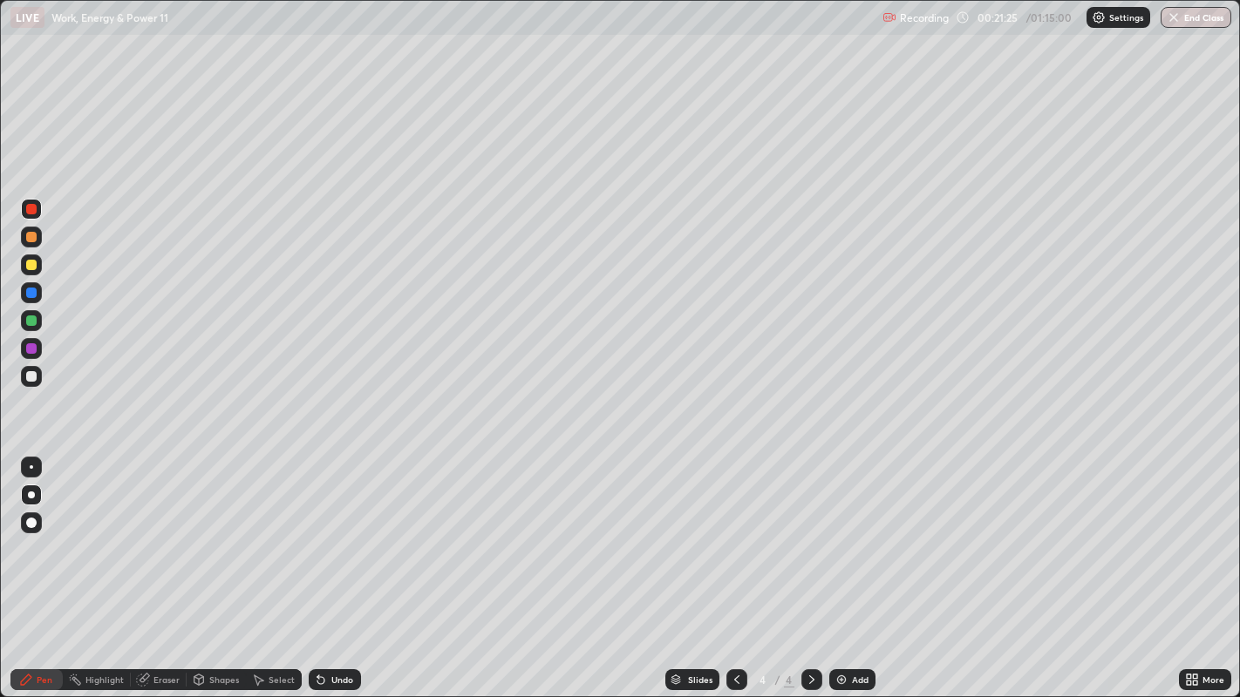
click at [31, 353] on div at bounding box center [31, 348] width 10 height 10
click at [330, 566] on div "Undo" at bounding box center [335, 680] width 52 height 21
click at [34, 379] on div at bounding box center [31, 376] width 10 height 10
click at [326, 566] on div "Undo" at bounding box center [335, 680] width 52 height 21
click at [36, 274] on div at bounding box center [31, 265] width 21 height 21
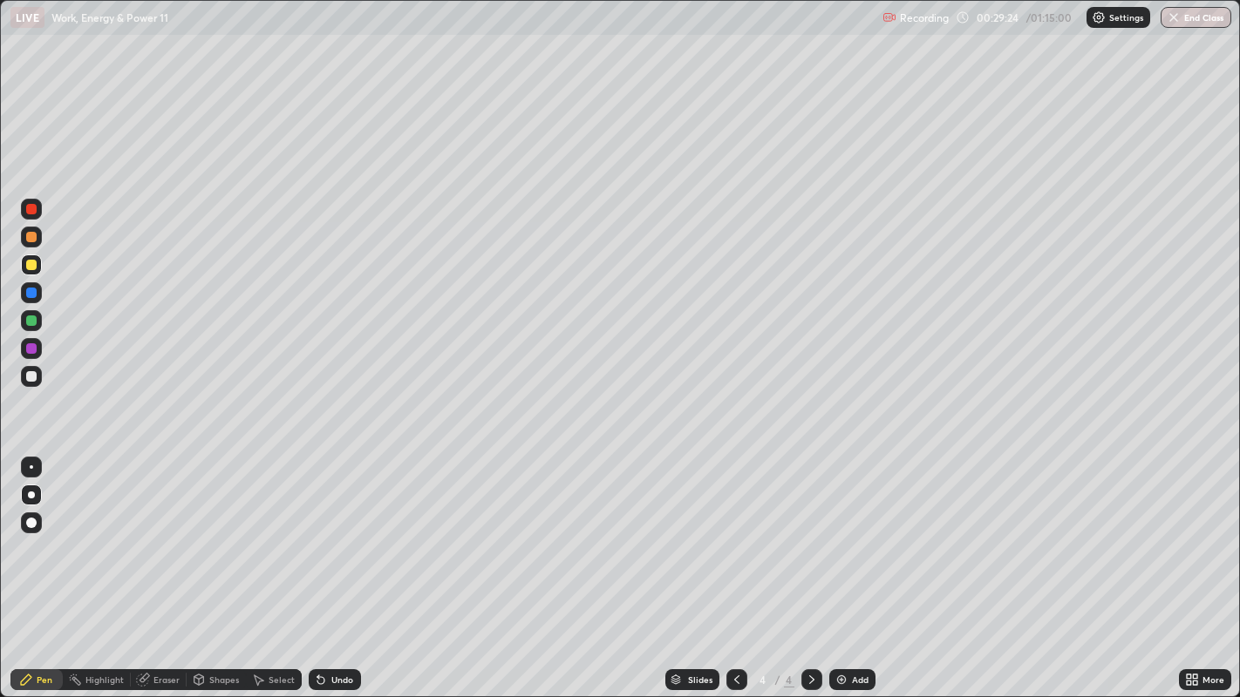
click at [853, 566] on div "Add" at bounding box center [852, 680] width 46 height 21
click at [735, 566] on icon at bounding box center [737, 680] width 14 height 14
click at [852, 566] on div "Add" at bounding box center [860, 680] width 17 height 9
click at [26, 379] on div at bounding box center [31, 376] width 10 height 10
click at [732, 566] on icon at bounding box center [737, 680] width 14 height 14
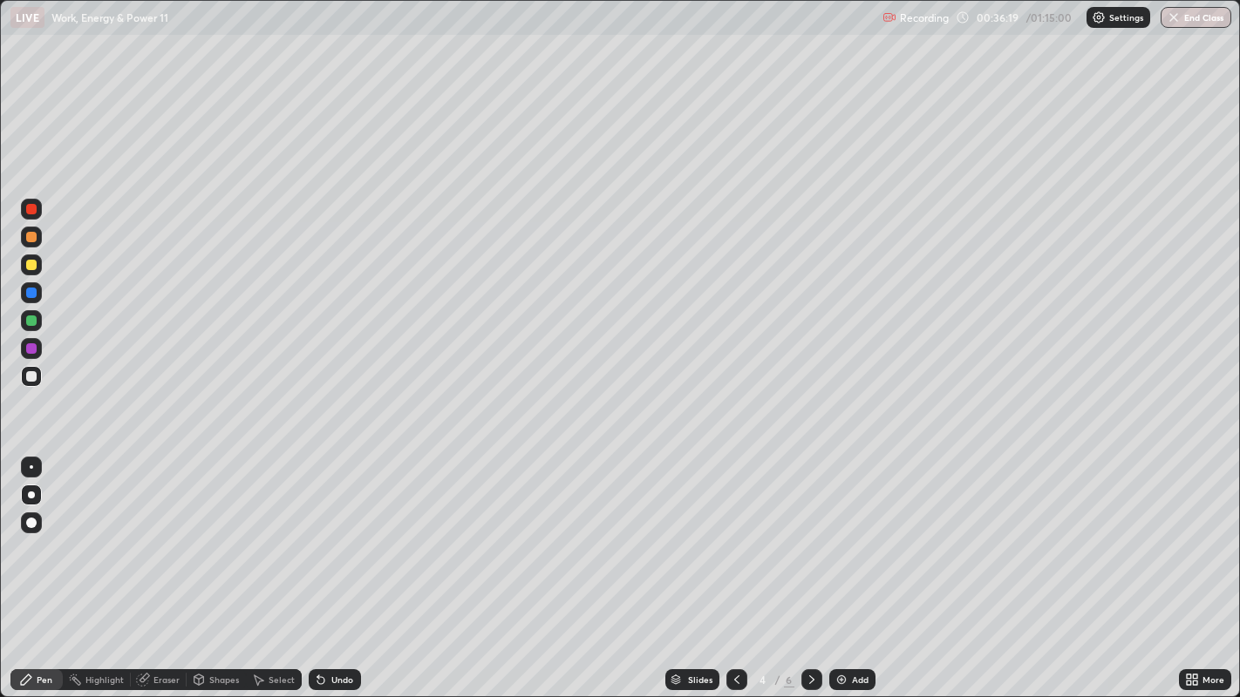
click at [809, 566] on icon at bounding box center [812, 680] width 14 height 14
click at [34, 294] on div at bounding box center [31, 293] width 10 height 10
click at [30, 376] on div at bounding box center [31, 376] width 10 height 10
click at [29, 322] on div at bounding box center [31, 321] width 10 height 10
click at [265, 566] on div "Select" at bounding box center [274, 680] width 56 height 21
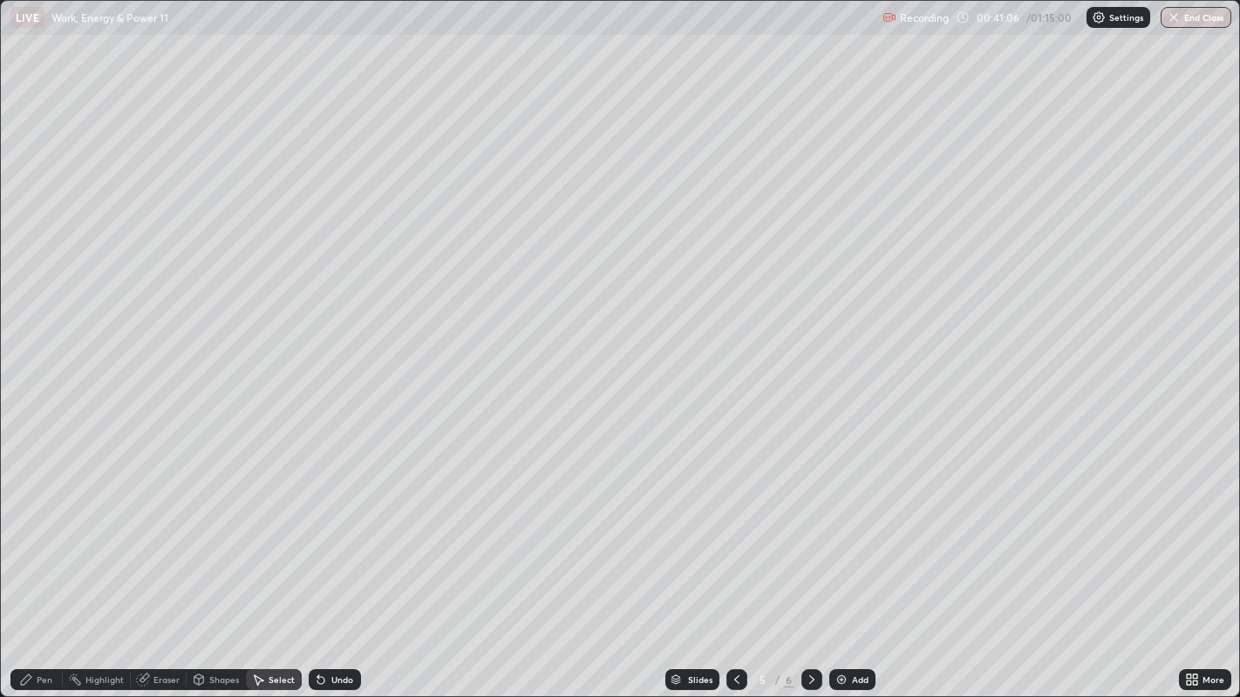
click at [273, 566] on div "Select" at bounding box center [281, 680] width 26 height 9
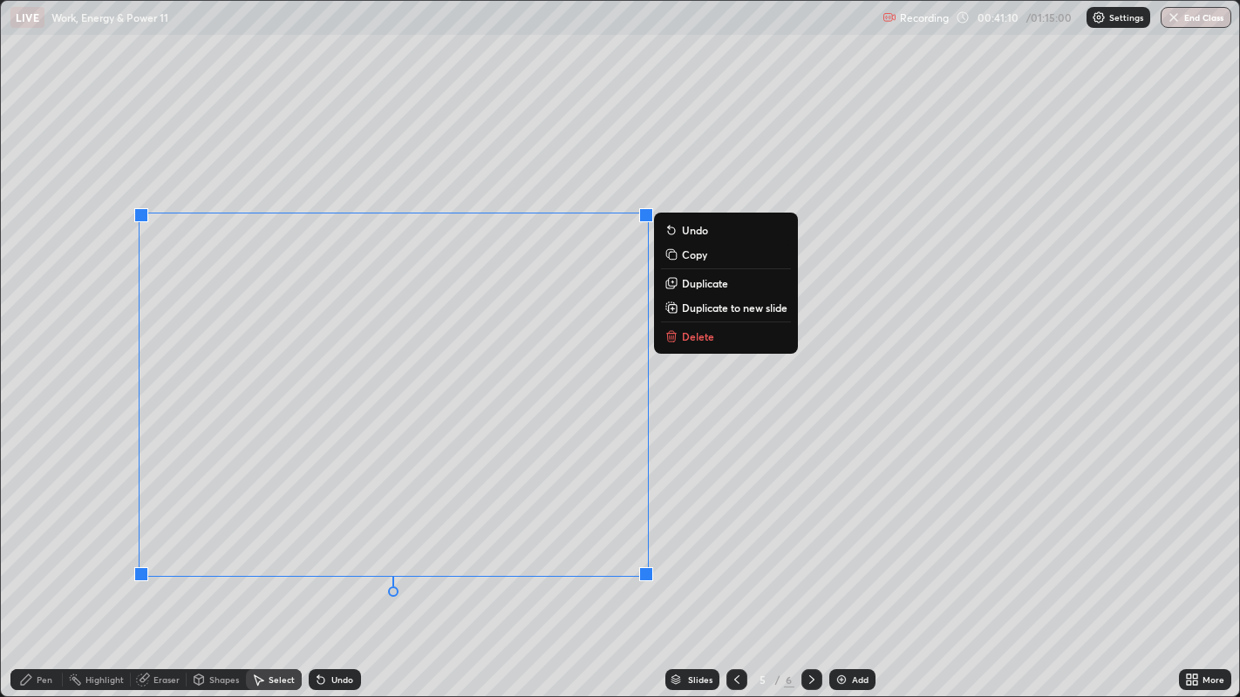
click at [682, 307] on p "Duplicate to new slide" at bounding box center [734, 308] width 105 height 14
click at [700, 336] on p "Delete" at bounding box center [698, 337] width 32 height 14
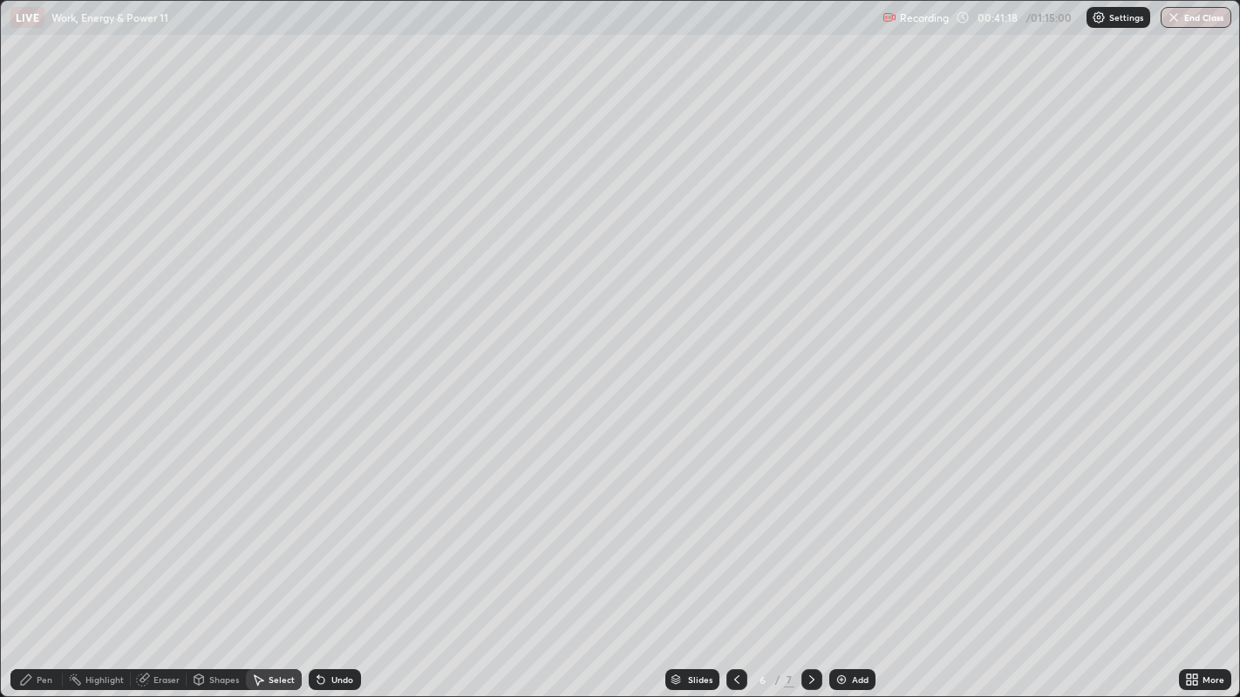
click at [165, 566] on div "Eraser" at bounding box center [166, 680] width 26 height 9
click at [32, 566] on icon at bounding box center [26, 680] width 14 height 14
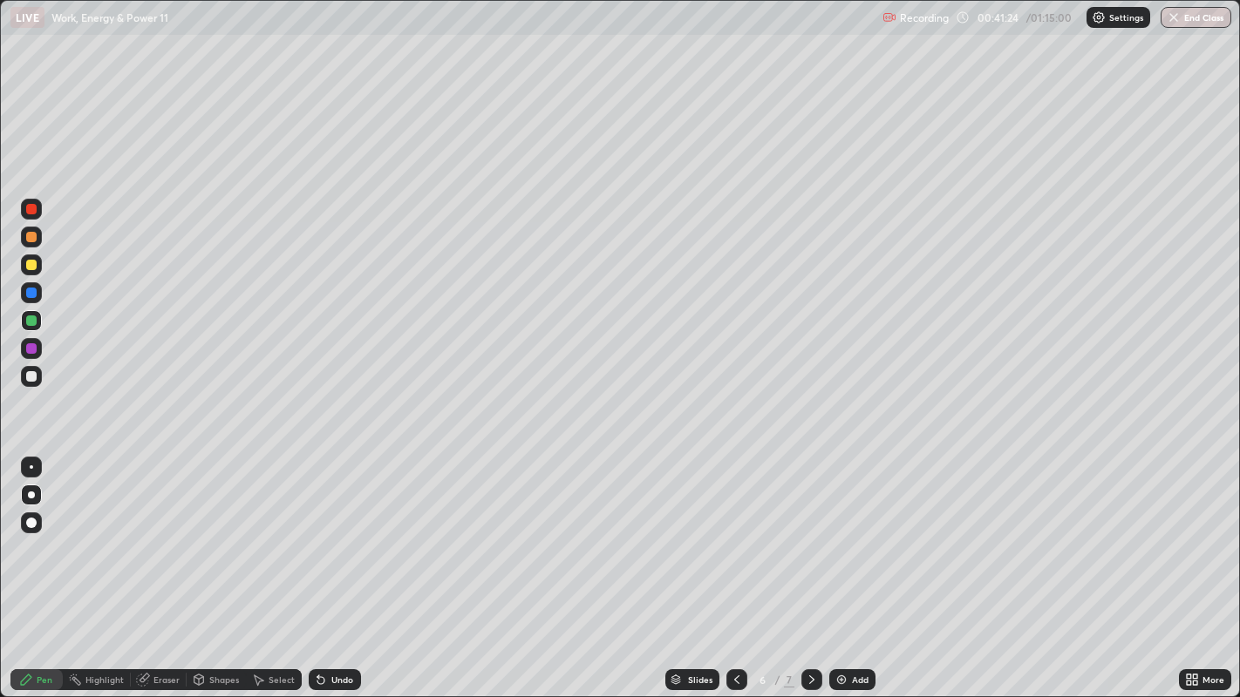
click at [215, 566] on div "Shapes" at bounding box center [224, 680] width 30 height 9
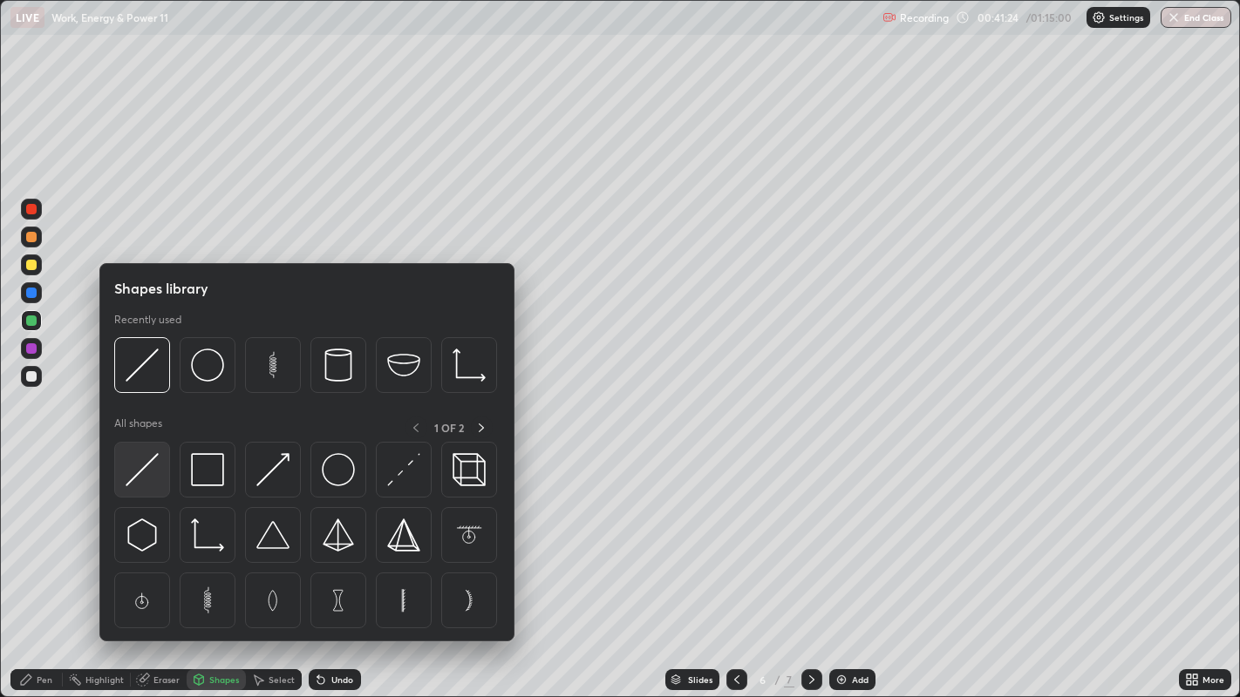
click at [141, 473] on img at bounding box center [142, 469] width 33 height 33
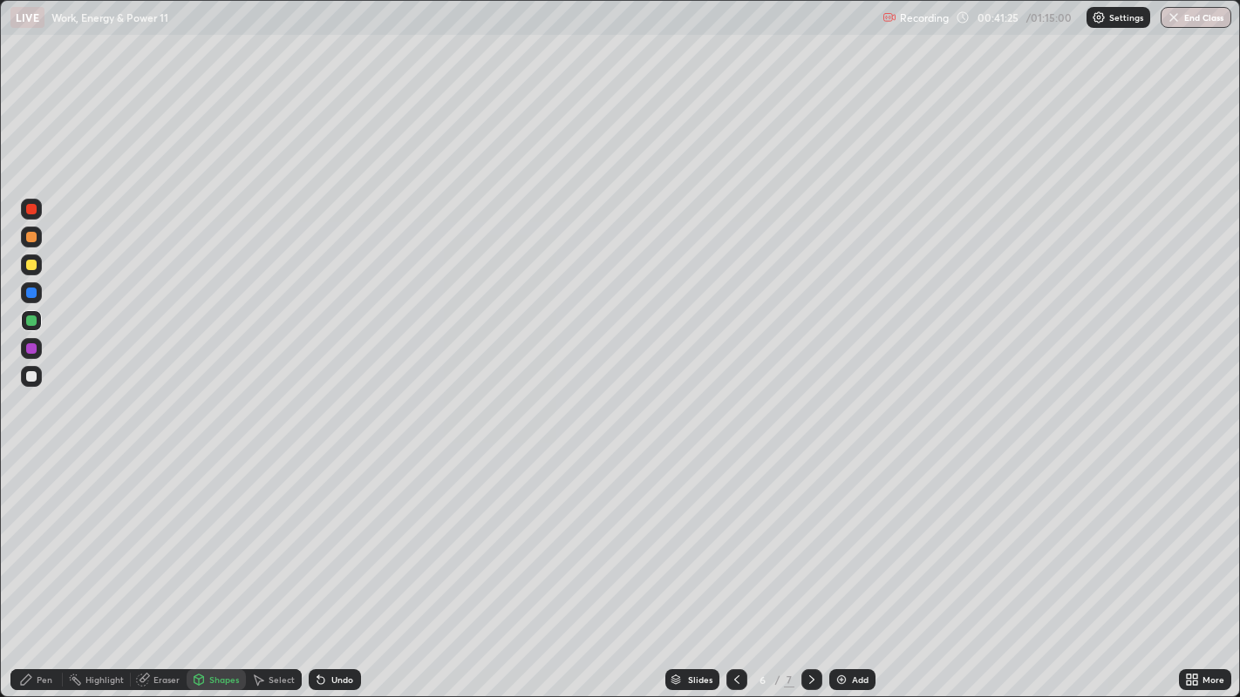
click at [35, 373] on div at bounding box center [31, 376] width 10 height 10
click at [33, 267] on div at bounding box center [31, 265] width 10 height 10
click at [38, 566] on div "Pen" at bounding box center [45, 680] width 16 height 9
click at [31, 267] on div at bounding box center [31, 265] width 10 height 10
click at [28, 380] on div at bounding box center [31, 376] width 10 height 10
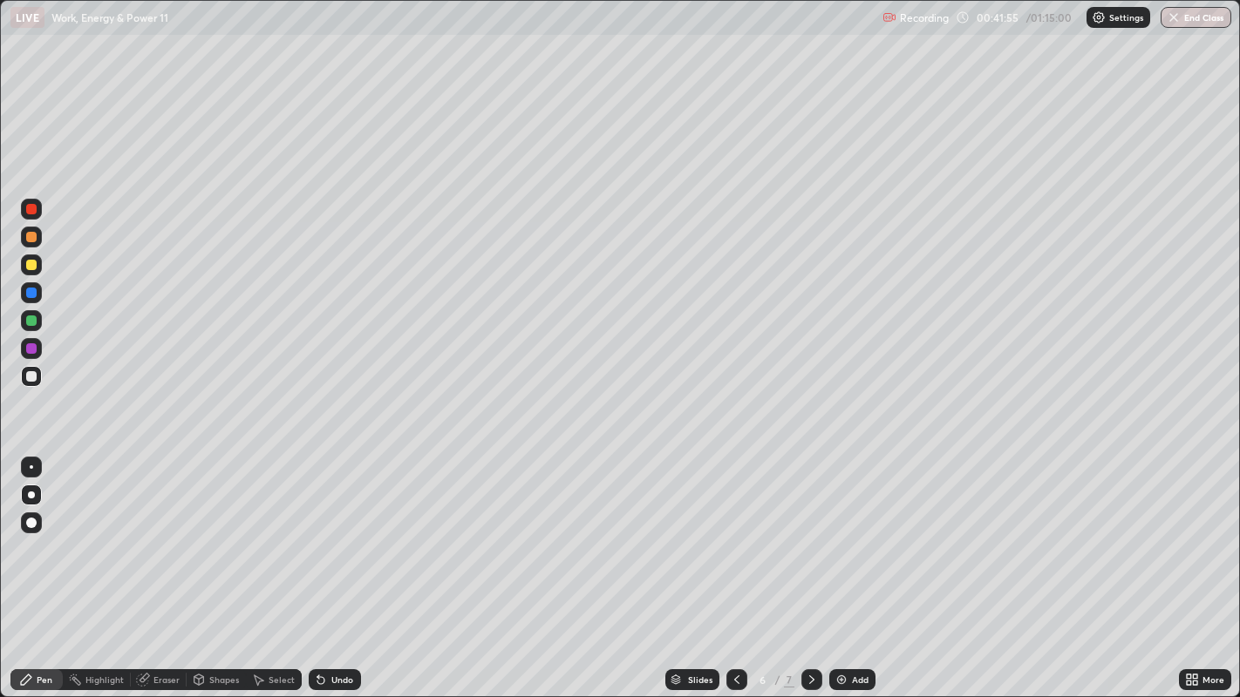
click at [31, 238] on div at bounding box center [31, 237] width 10 height 10
click at [31, 295] on div at bounding box center [31, 293] width 10 height 10
click at [341, 566] on div "Undo" at bounding box center [342, 680] width 22 height 9
click at [338, 566] on div "Undo" at bounding box center [342, 680] width 22 height 9
click at [343, 566] on div "Undo" at bounding box center [342, 680] width 22 height 9
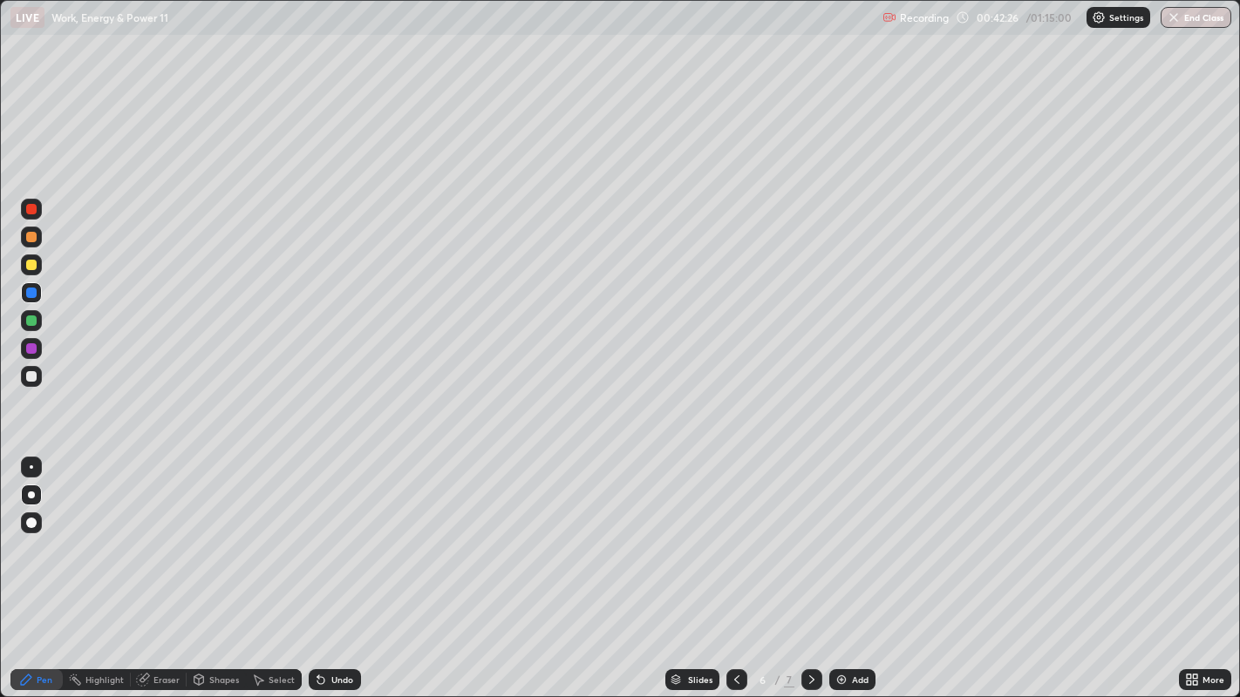
click at [342, 566] on div "Undo" at bounding box center [342, 680] width 22 height 9
click at [338, 566] on div "Undo" at bounding box center [342, 680] width 22 height 9
click at [341, 566] on div "Undo" at bounding box center [342, 680] width 22 height 9
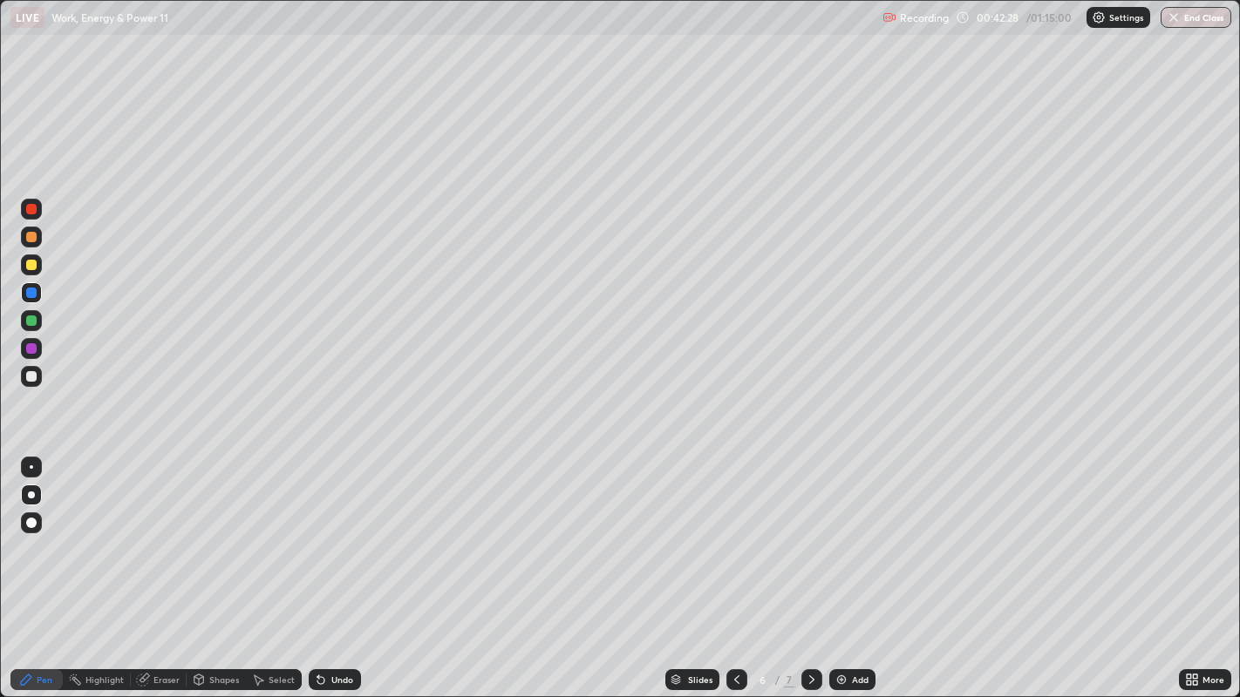
click at [341, 566] on div "Undo" at bounding box center [342, 680] width 22 height 9
click at [339, 566] on div "Undo" at bounding box center [342, 680] width 22 height 9
click at [342, 566] on div "Undo" at bounding box center [342, 680] width 22 height 9
click at [31, 239] on div at bounding box center [31, 237] width 10 height 10
click at [29, 262] on div at bounding box center [31, 265] width 10 height 10
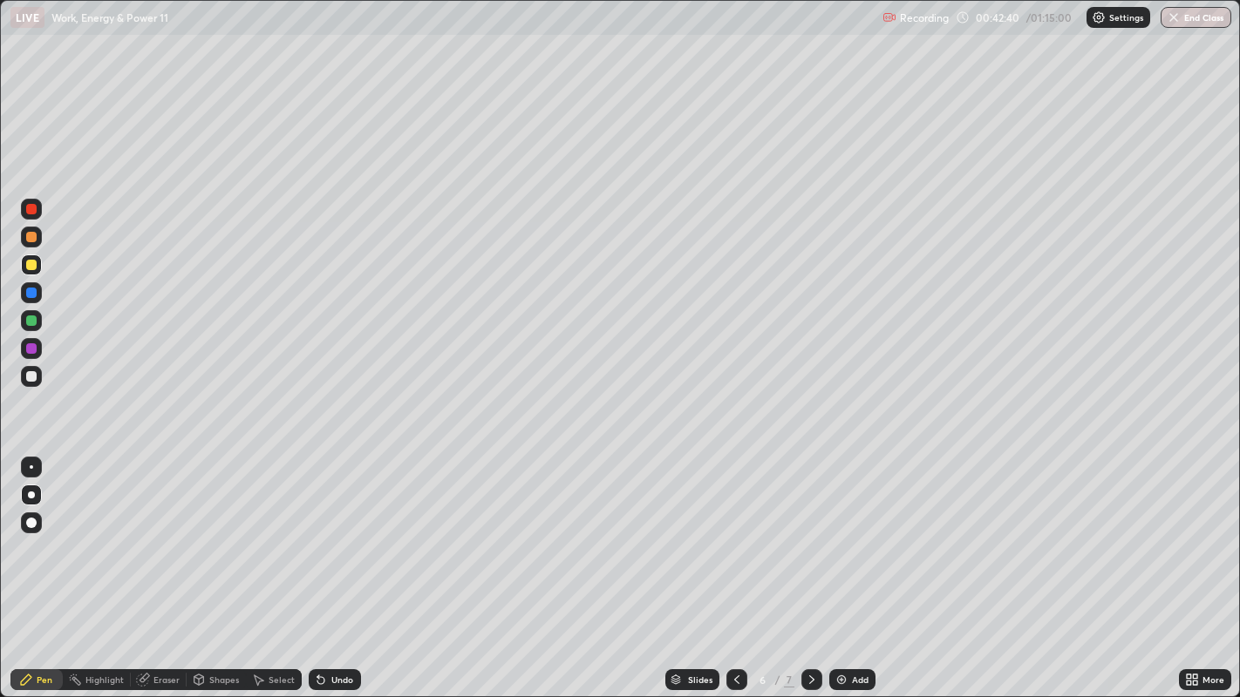
click at [27, 289] on div at bounding box center [31, 293] width 10 height 10
click at [28, 264] on div at bounding box center [31, 265] width 10 height 10
click at [31, 294] on div at bounding box center [31, 293] width 10 height 10
click at [28, 265] on div at bounding box center [31, 265] width 10 height 10
click at [34, 296] on div at bounding box center [31, 293] width 10 height 10
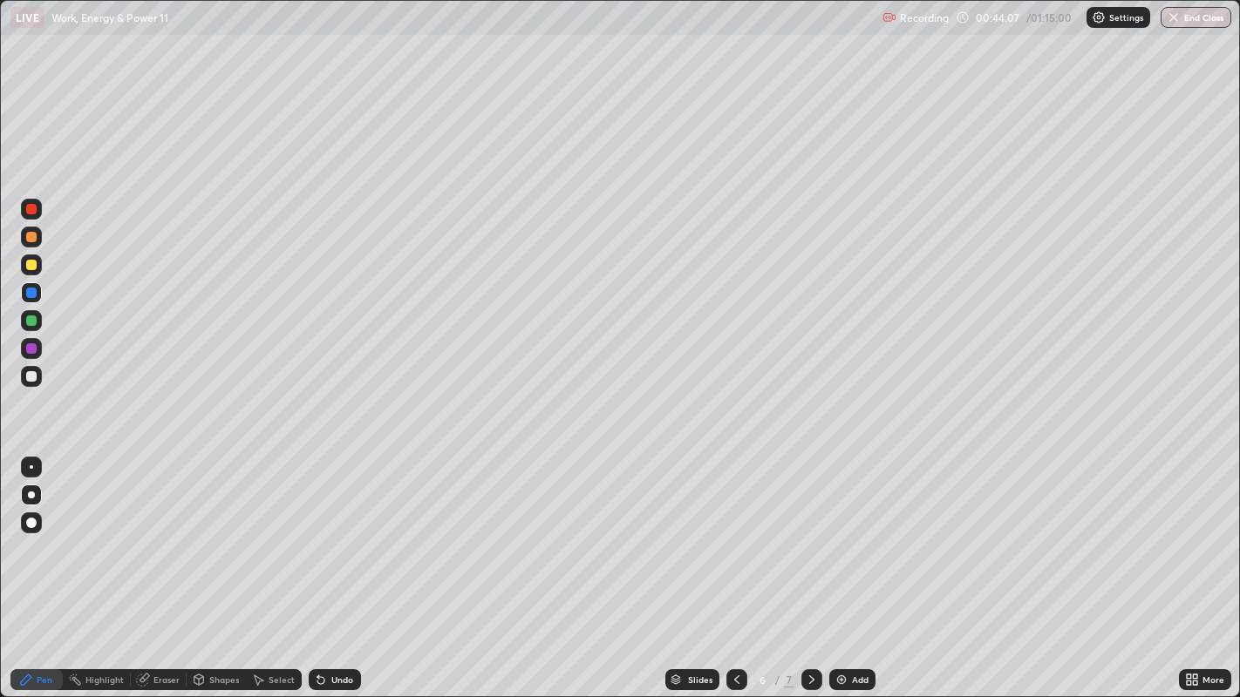
click at [30, 235] on div at bounding box center [31, 237] width 10 height 10
click at [325, 566] on icon at bounding box center [321, 680] width 14 height 14
click at [337, 566] on div "Undo" at bounding box center [342, 680] width 22 height 9
click at [336, 566] on div "Undo" at bounding box center [342, 680] width 22 height 9
click at [29, 264] on div at bounding box center [31, 265] width 10 height 10
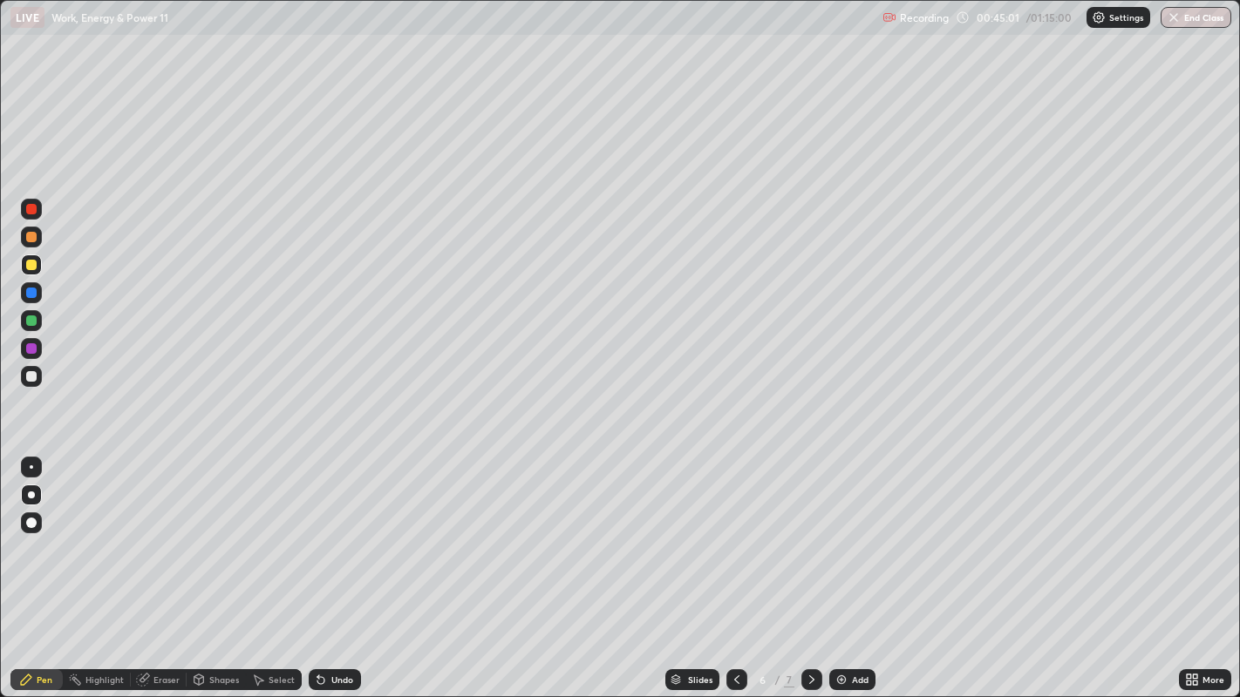
click at [27, 323] on div at bounding box center [31, 321] width 10 height 10
click at [30, 377] on div at bounding box center [31, 376] width 10 height 10
click at [32, 323] on div at bounding box center [31, 321] width 10 height 10
click at [31, 377] on div at bounding box center [31, 376] width 10 height 10
click at [36, 247] on div at bounding box center [31, 237] width 21 height 21
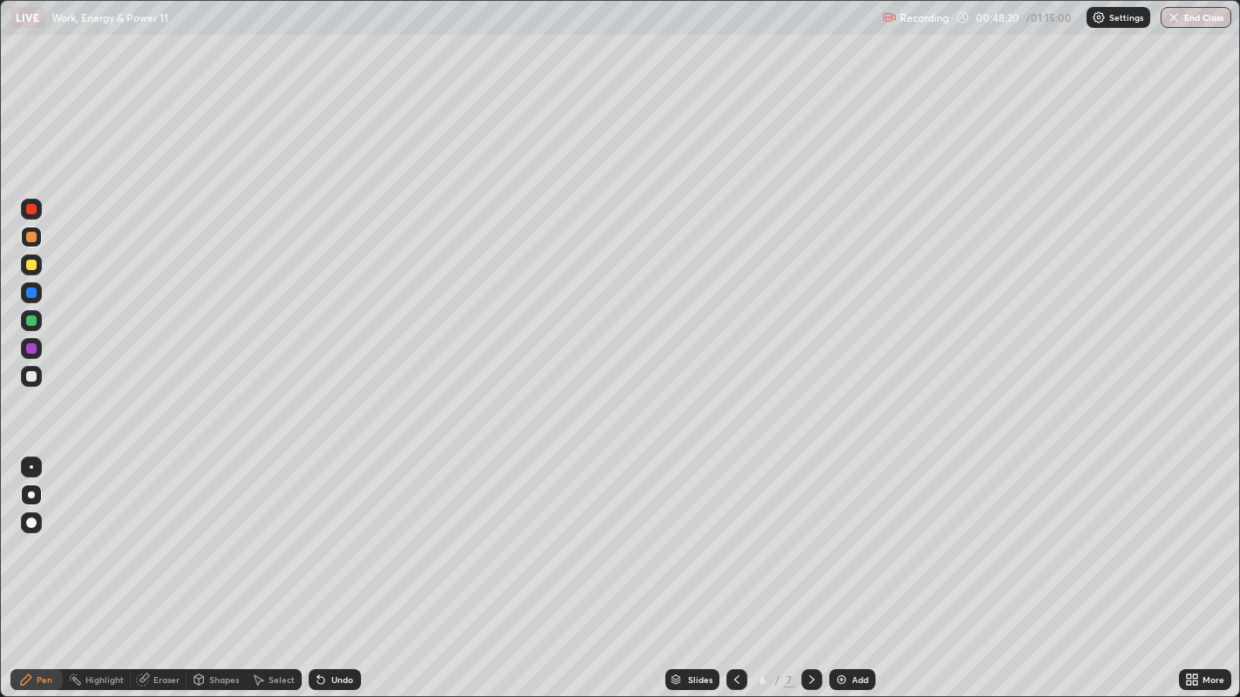
click at [32, 262] on div at bounding box center [31, 265] width 10 height 10
click at [848, 566] on div "Add" at bounding box center [852, 680] width 46 height 21
click at [28, 381] on div at bounding box center [31, 376] width 10 height 10
click at [32, 268] on div at bounding box center [31, 265] width 10 height 10
click at [30, 265] on div at bounding box center [31, 265] width 10 height 10
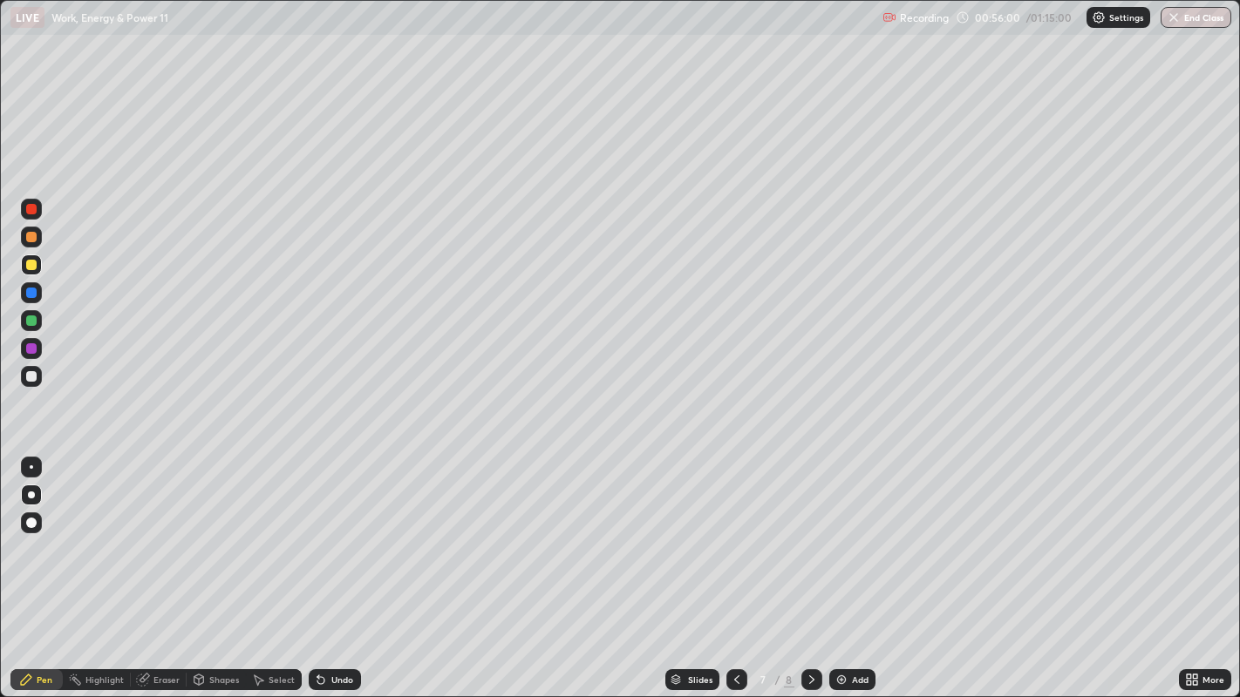
click at [33, 237] on div at bounding box center [31, 237] width 10 height 10
click at [31, 297] on div at bounding box center [31, 293] width 10 height 10
click at [31, 237] on div at bounding box center [31, 237] width 10 height 10
click at [28, 377] on div at bounding box center [31, 376] width 10 height 10
click at [342, 566] on div "Undo" at bounding box center [342, 680] width 22 height 9
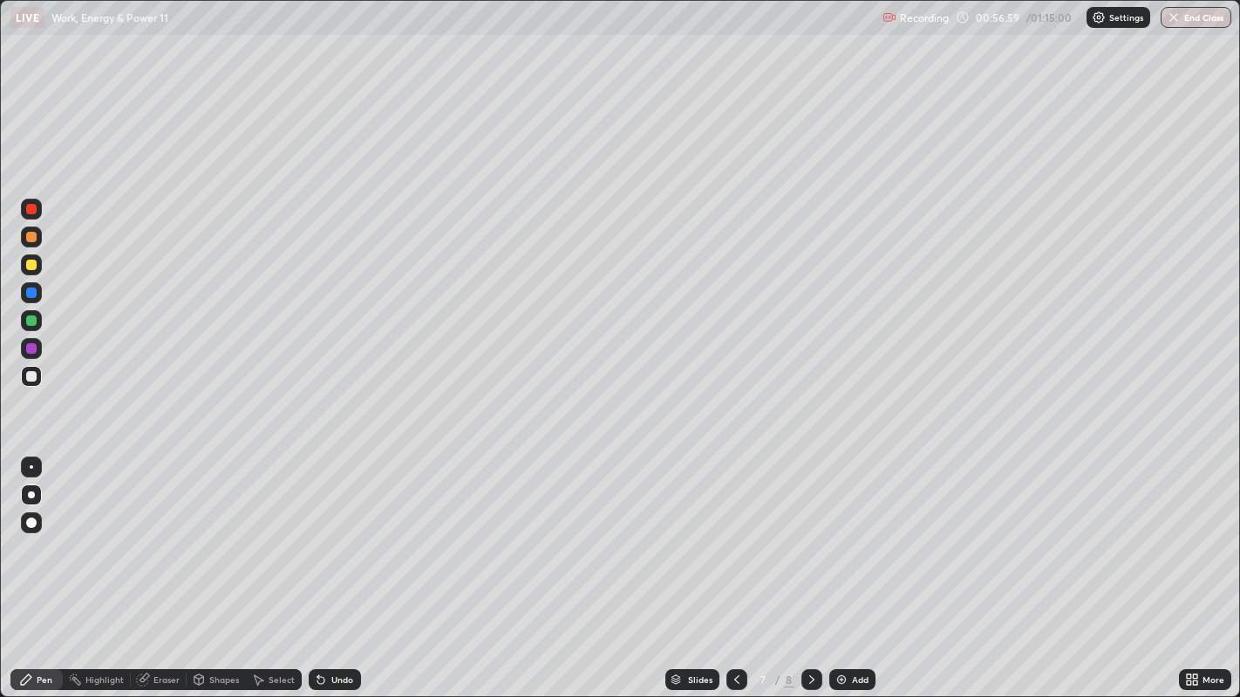
click at [340, 566] on div "Undo" at bounding box center [342, 680] width 22 height 9
click at [339, 566] on div "Undo" at bounding box center [342, 680] width 22 height 9
click at [216, 566] on div "Shapes" at bounding box center [224, 680] width 30 height 9
click at [158, 566] on div "Eraser" at bounding box center [166, 680] width 26 height 9
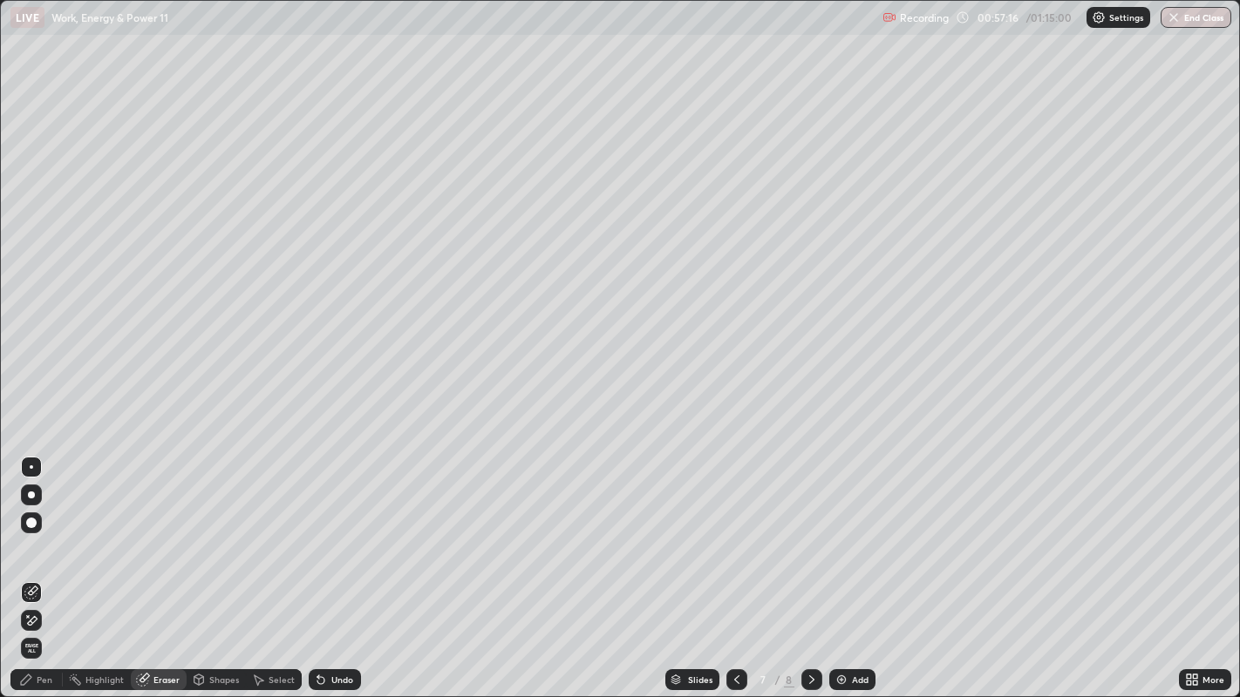
click at [47, 566] on div "Pen" at bounding box center [45, 680] width 16 height 9
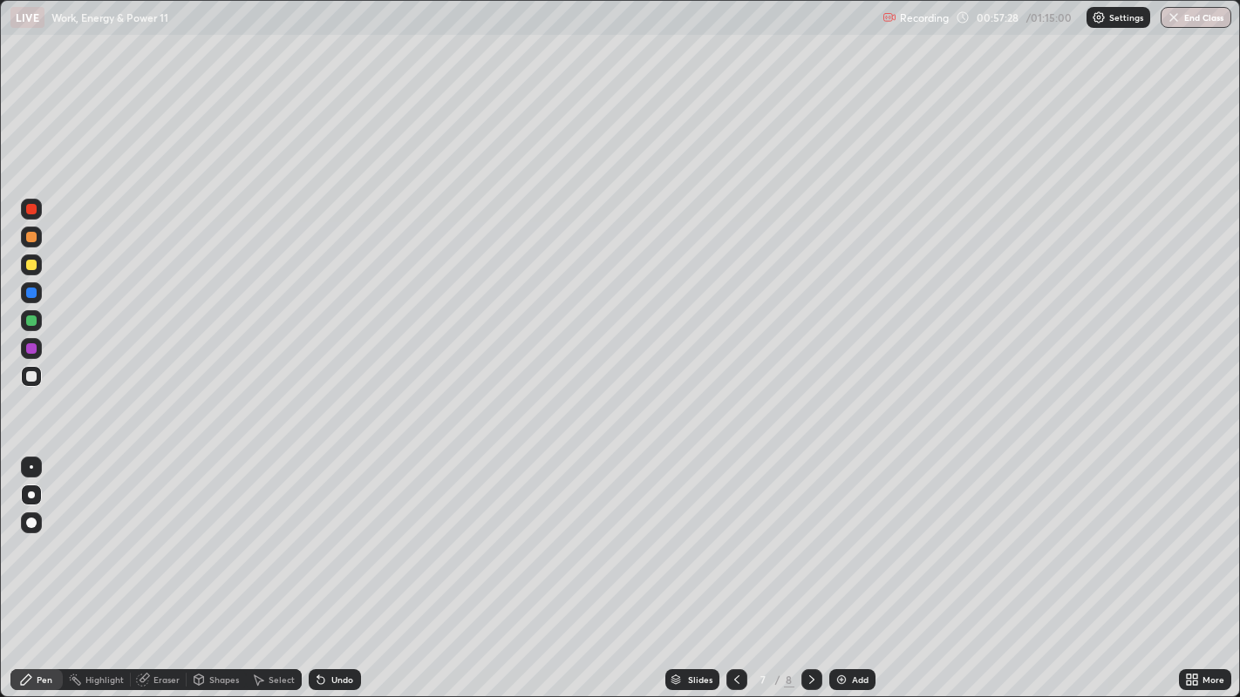
click at [163, 566] on div "Eraser" at bounding box center [166, 680] width 26 height 9
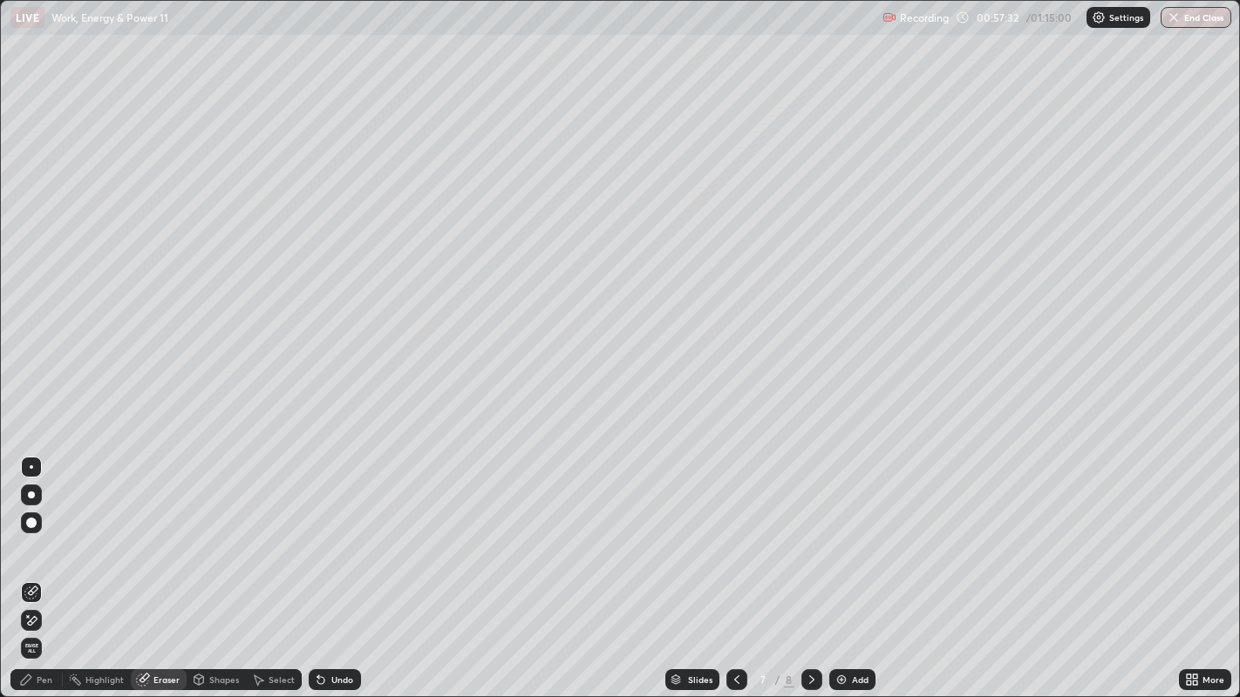
click at [34, 566] on div "Pen" at bounding box center [36, 680] width 52 height 21
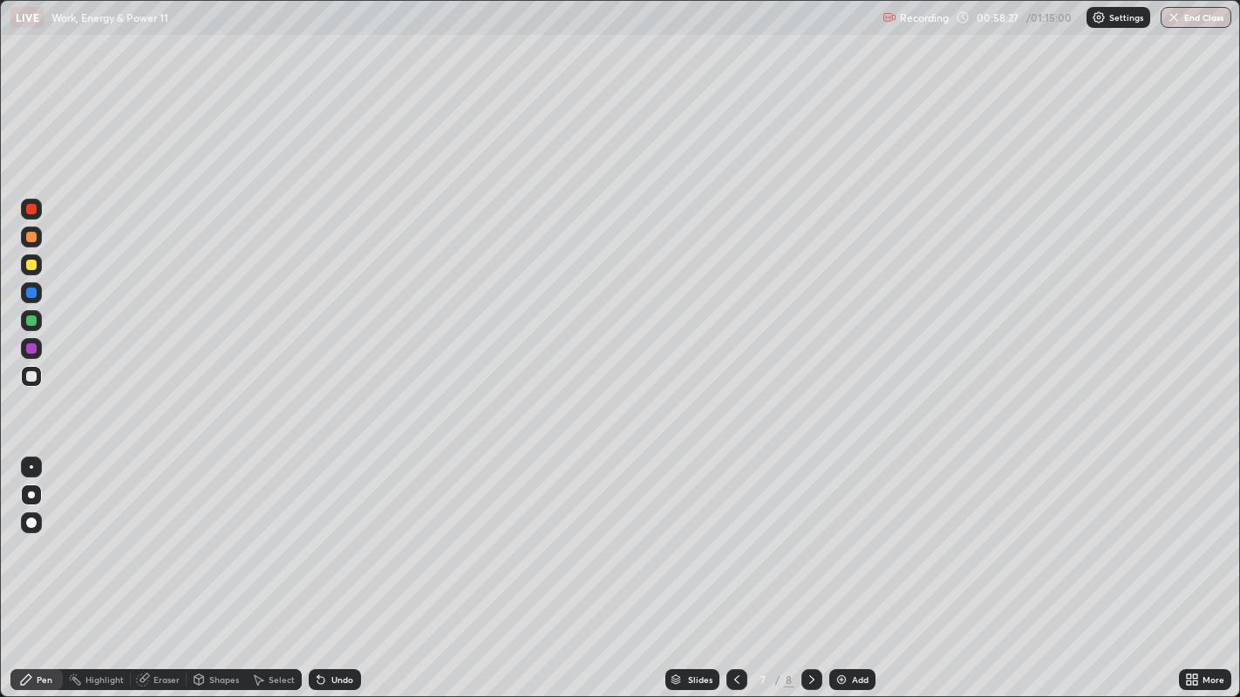
click at [157, 566] on div "Eraser" at bounding box center [166, 680] width 26 height 9
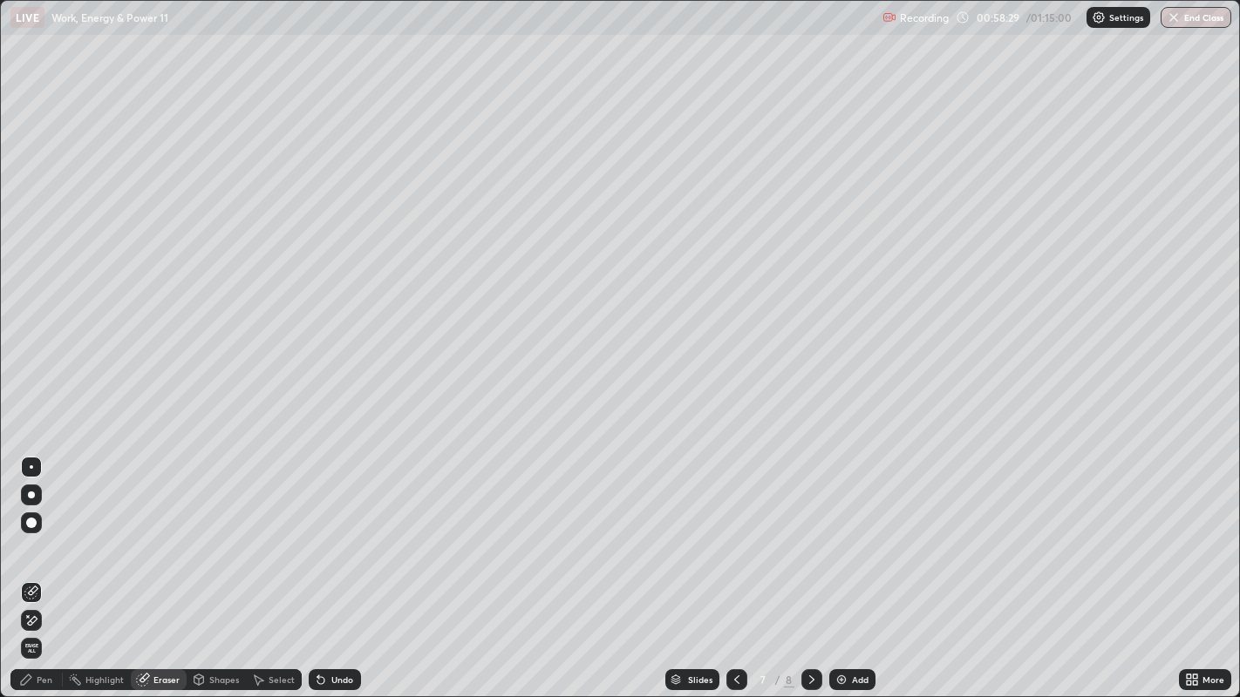
click at [39, 566] on div "Pen" at bounding box center [36, 680] width 52 height 21
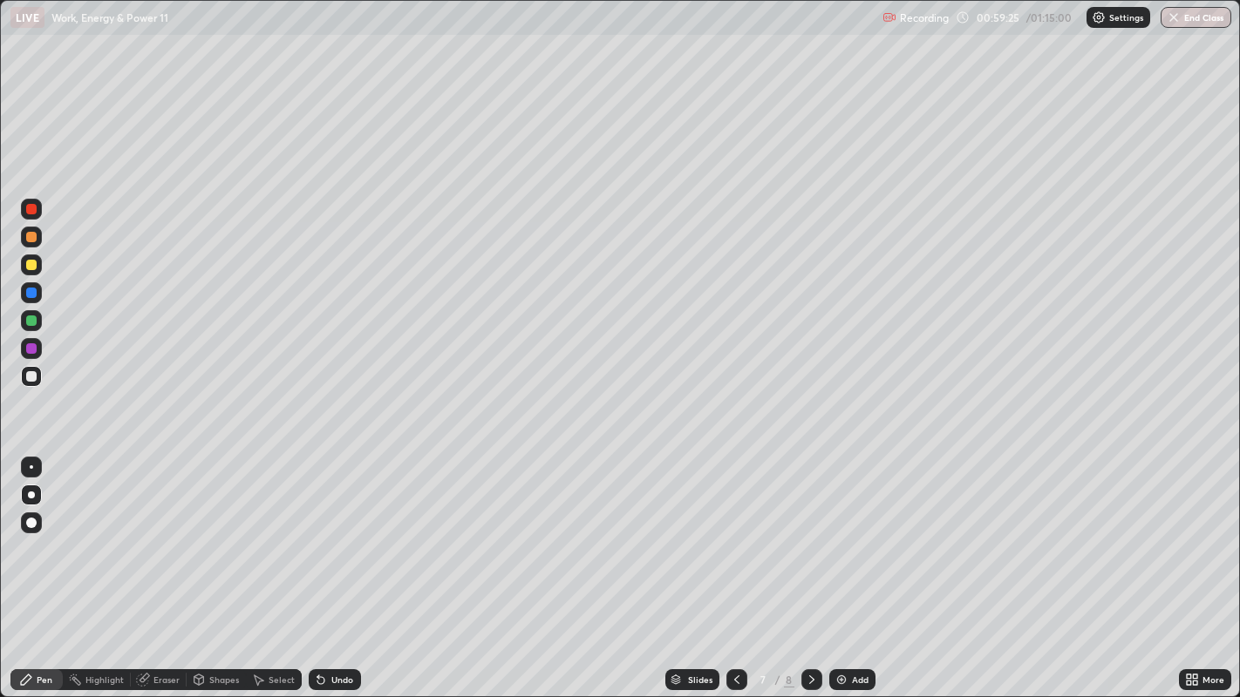
click at [33, 292] on div at bounding box center [31, 293] width 10 height 10
click at [31, 266] on div at bounding box center [31, 265] width 10 height 10
click at [32, 376] on div at bounding box center [31, 376] width 10 height 10
click at [35, 213] on div at bounding box center [31, 209] width 10 height 10
click at [155, 566] on div "Eraser" at bounding box center [166, 680] width 26 height 9
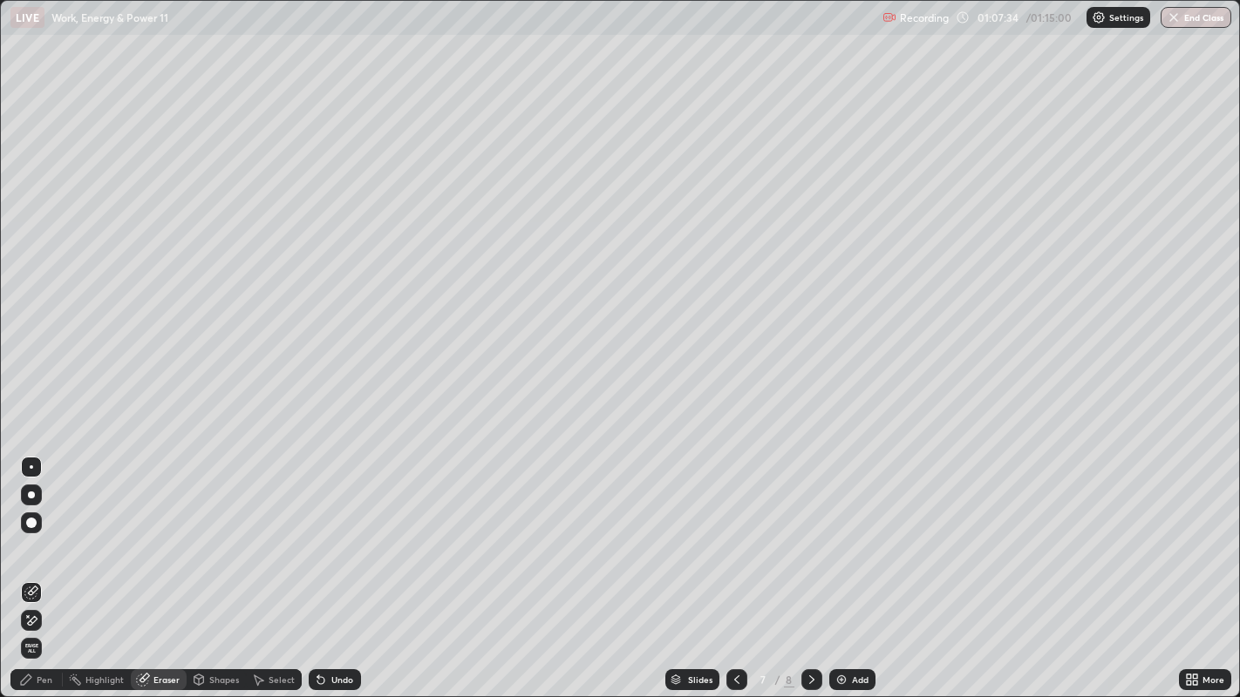
click at [43, 566] on div "Pen" at bounding box center [45, 680] width 16 height 9
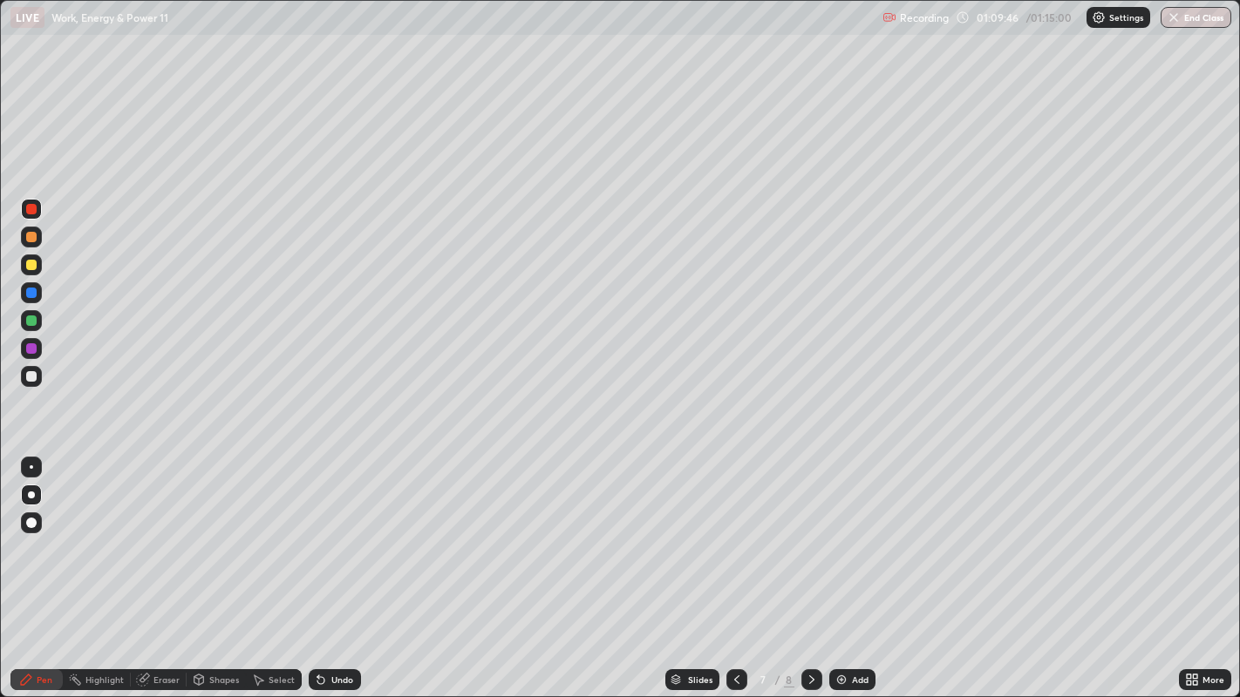
click at [733, 566] on icon at bounding box center [737, 680] width 14 height 14
click at [731, 566] on icon at bounding box center [737, 680] width 14 height 14
click at [739, 566] on div at bounding box center [736, 680] width 21 height 21
click at [738, 566] on div at bounding box center [736, 680] width 21 height 21
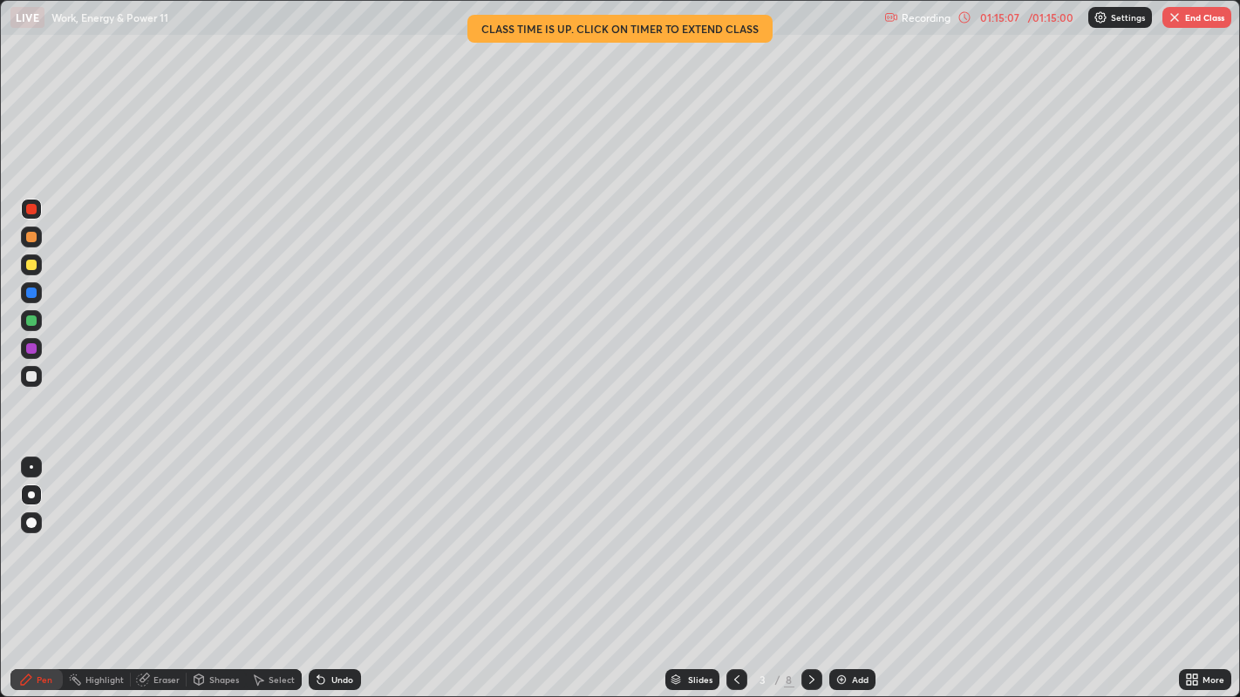
click at [1200, 13] on button "End Class" at bounding box center [1196, 17] width 69 height 21
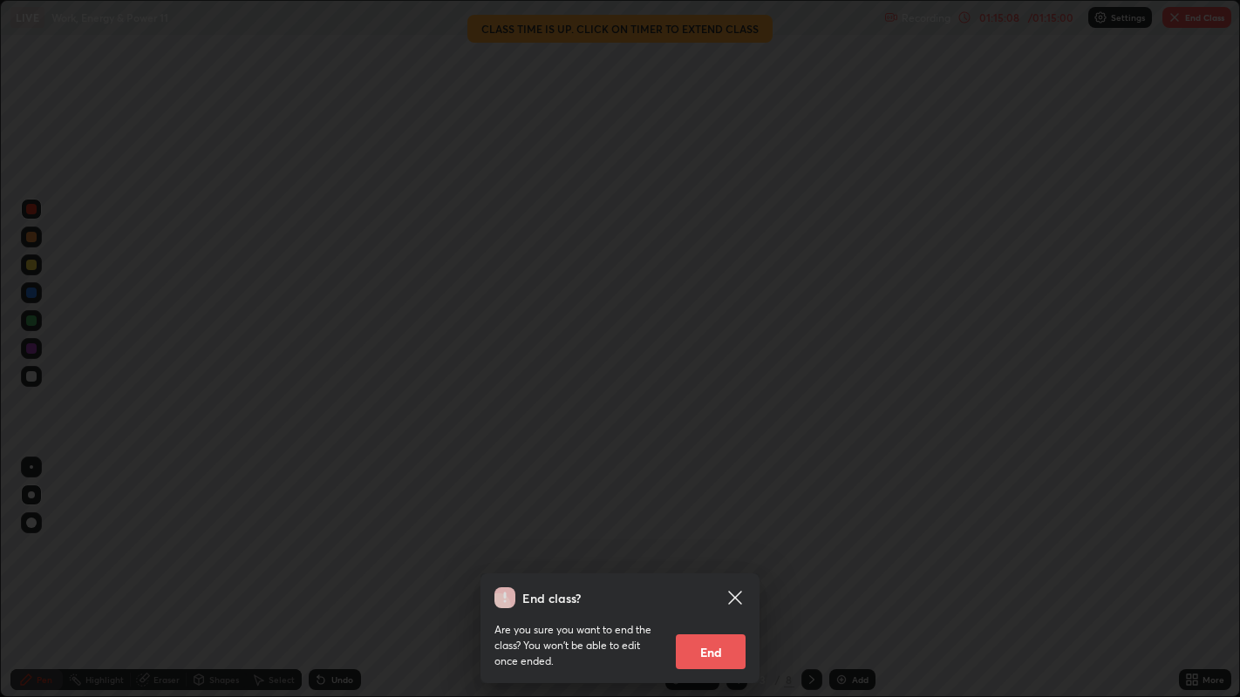
click at [724, 566] on button "End" at bounding box center [711, 652] width 70 height 35
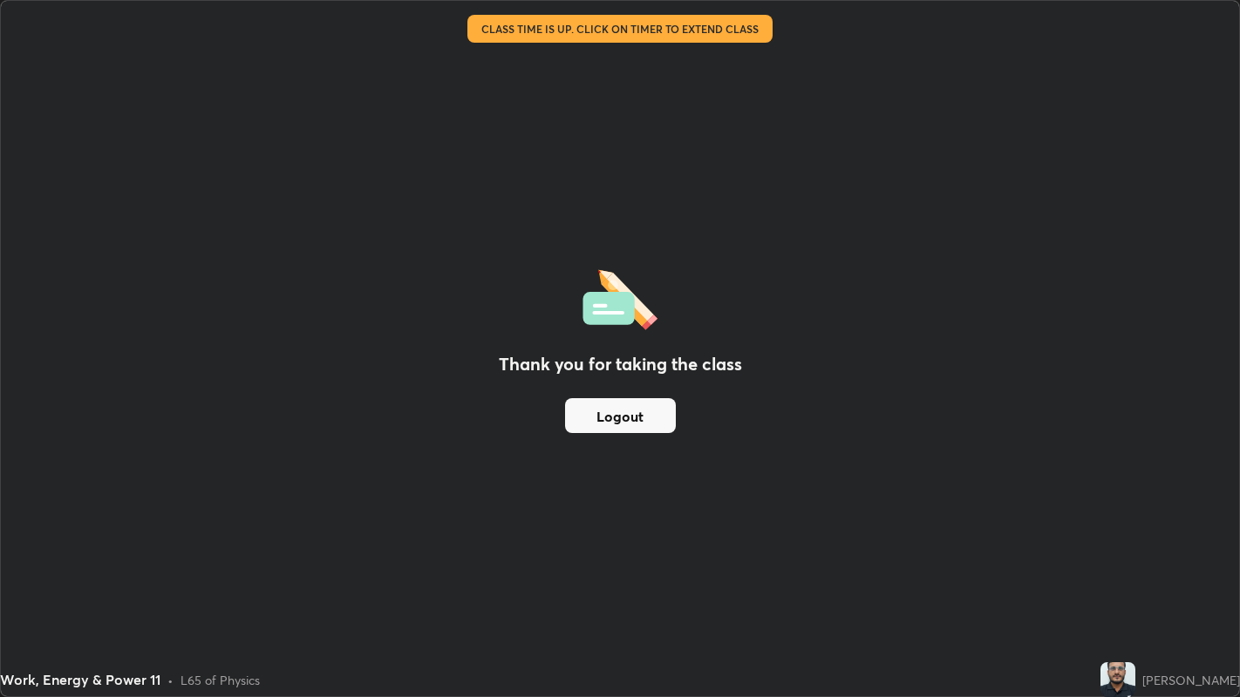
click at [607, 415] on button "Logout" at bounding box center [620, 415] width 111 height 35
click at [609, 416] on button "Logout" at bounding box center [620, 415] width 111 height 35
click at [616, 415] on button "Logout" at bounding box center [620, 415] width 111 height 35
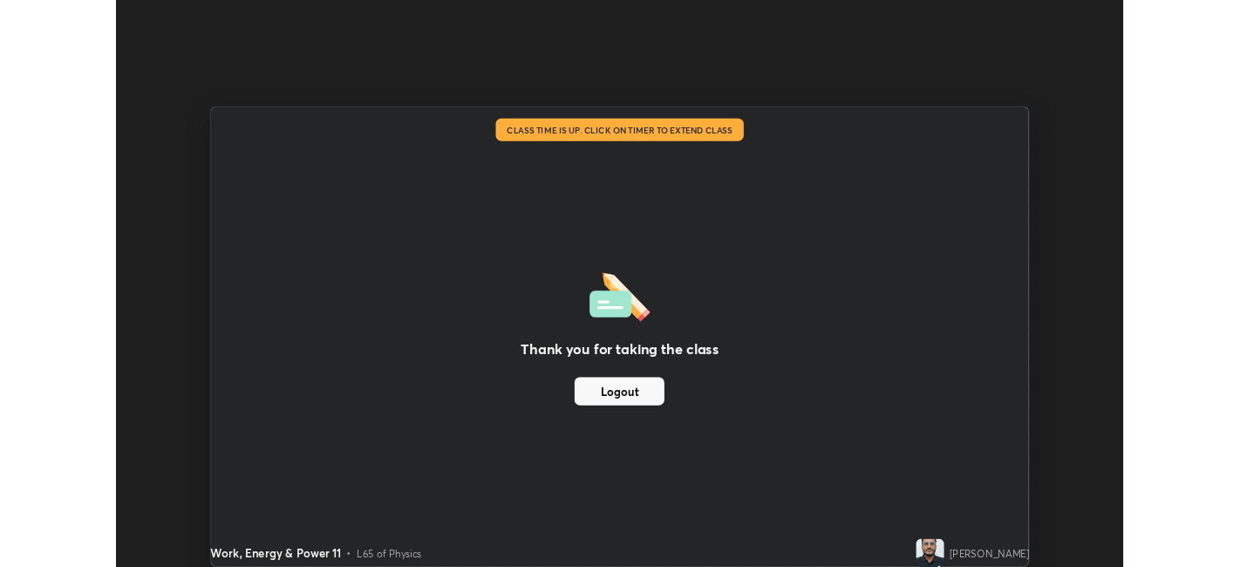
scroll to position [86608, 85934]
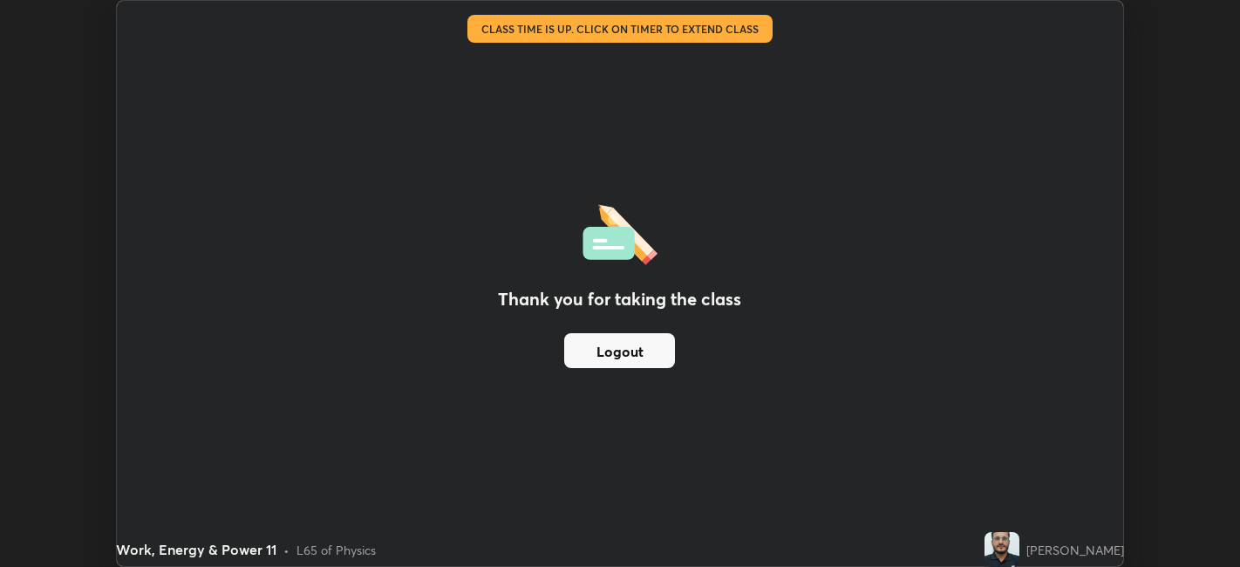
click at [248, 535] on div "Work, Energy & Power 11 • L65 of Physics" at bounding box center [546, 549] width 861 height 35
click at [266, 489] on div "Thank you for taking the class Logout" at bounding box center [620, 283] width 1006 height 565
click at [293, 491] on div "Thank you for taking the class Logout" at bounding box center [620, 283] width 1006 height 565
click at [622, 351] on button "Logout" at bounding box center [619, 350] width 111 height 35
